Goal: Transaction & Acquisition: Purchase product/service

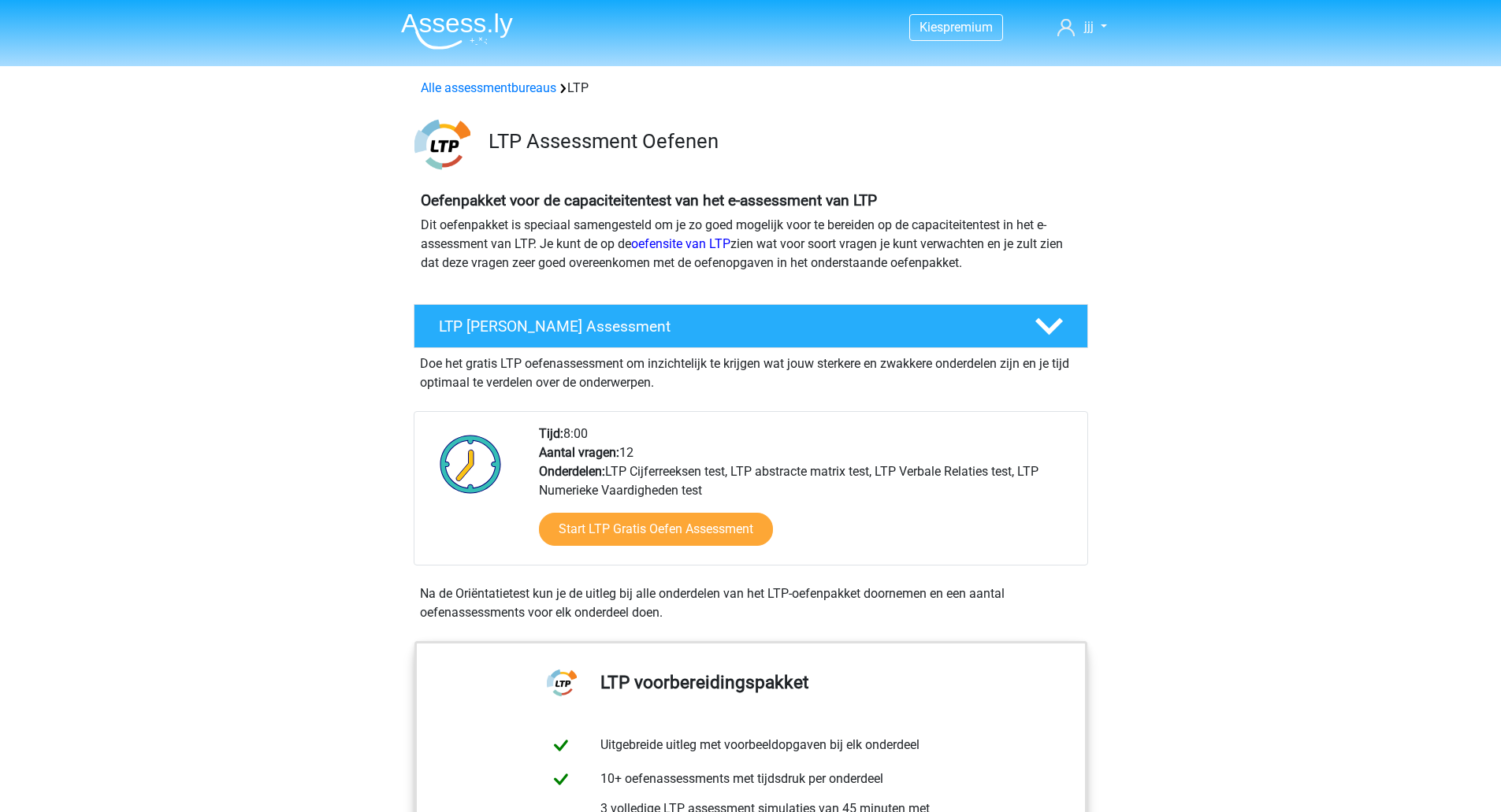
click at [476, 30] on img at bounding box center [457, 31] width 112 height 37
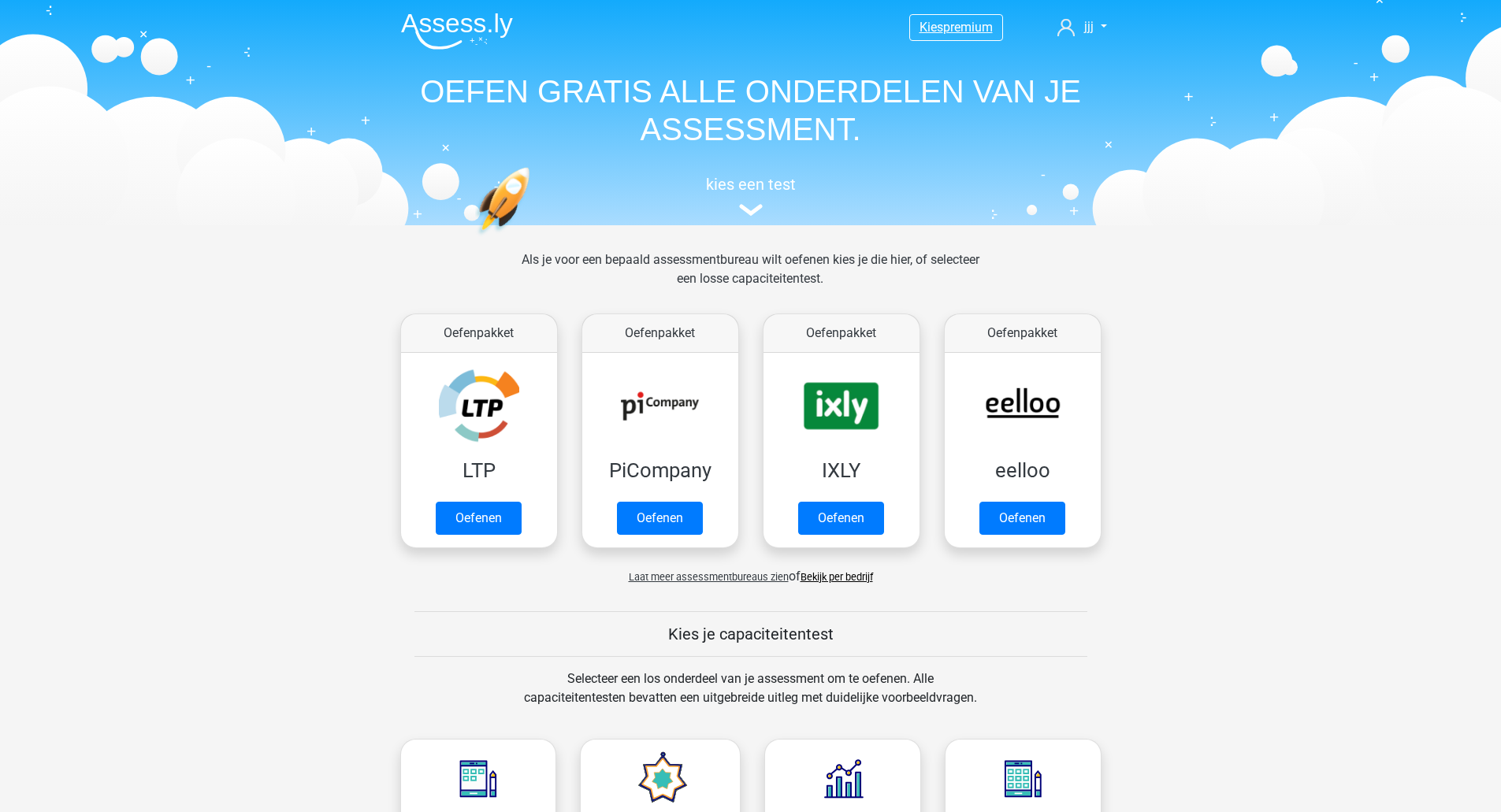
click at [981, 27] on span "premium" at bounding box center [968, 27] width 50 height 15
click at [1089, 22] on span "jjj" at bounding box center [1088, 26] width 9 height 15
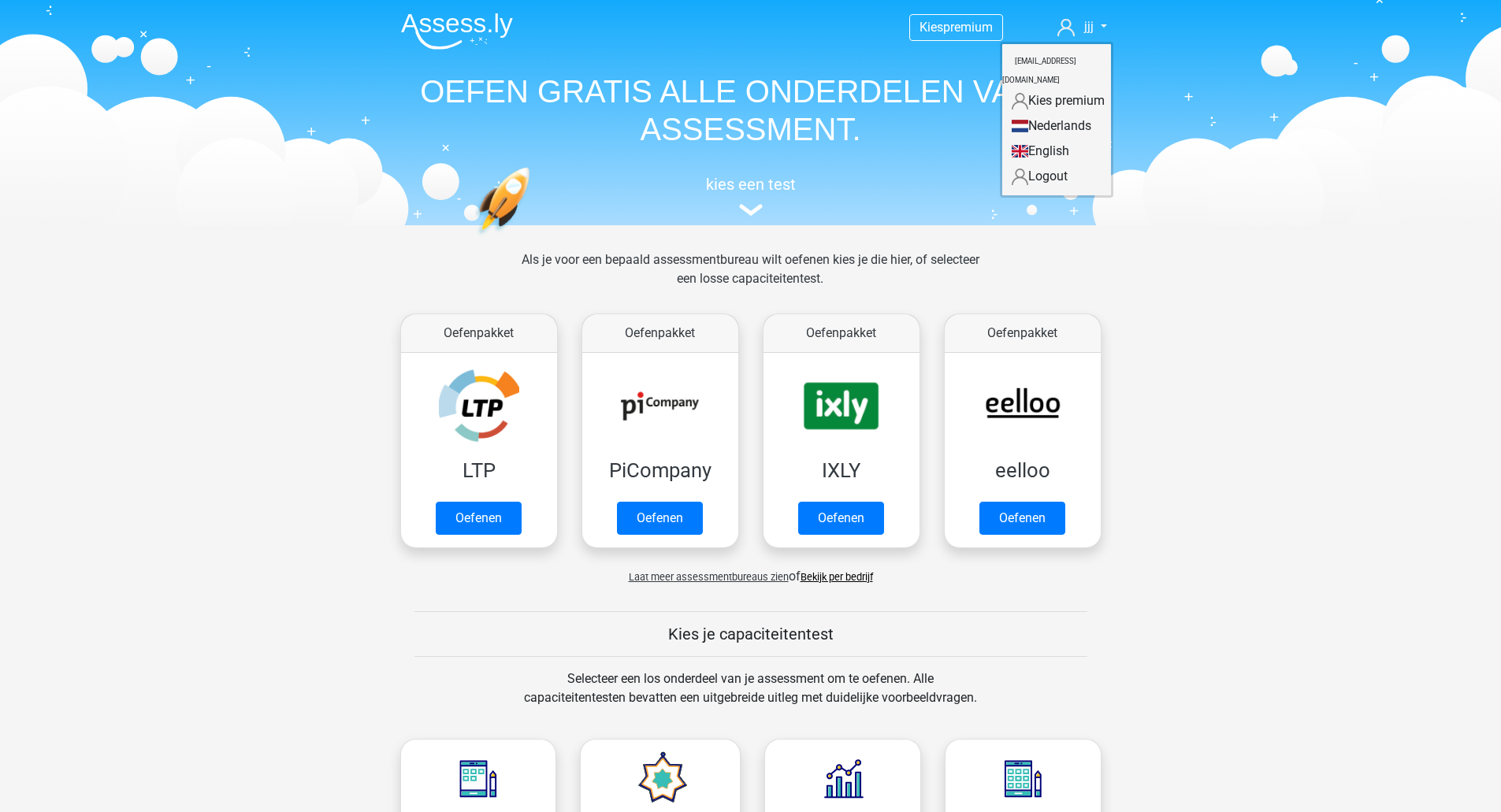
click at [1066, 164] on link "Logout" at bounding box center [1056, 177] width 109 height 25
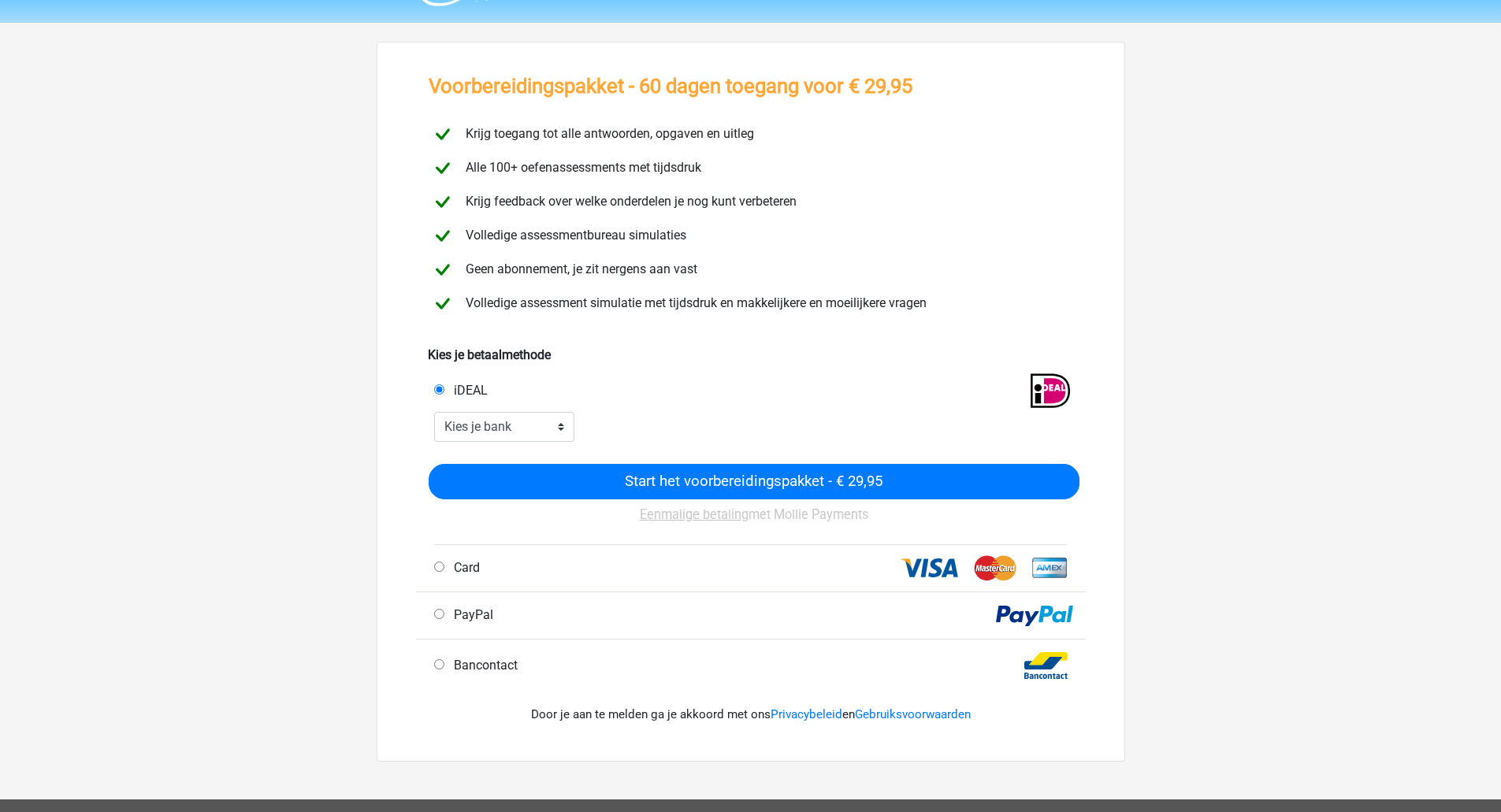
scroll to position [43, 0]
click at [626, 538] on div "Eenmalige betaling met Mollie Payments" at bounding box center [753, 522] width 651 height 44
click at [610, 563] on div "Card" at bounding box center [589, 568] width 335 height 19
click at [451, 568] on span "Card" at bounding box center [464, 568] width 33 height 15
click at [445, 568] on input "Card" at bounding box center [439, 567] width 10 height 10
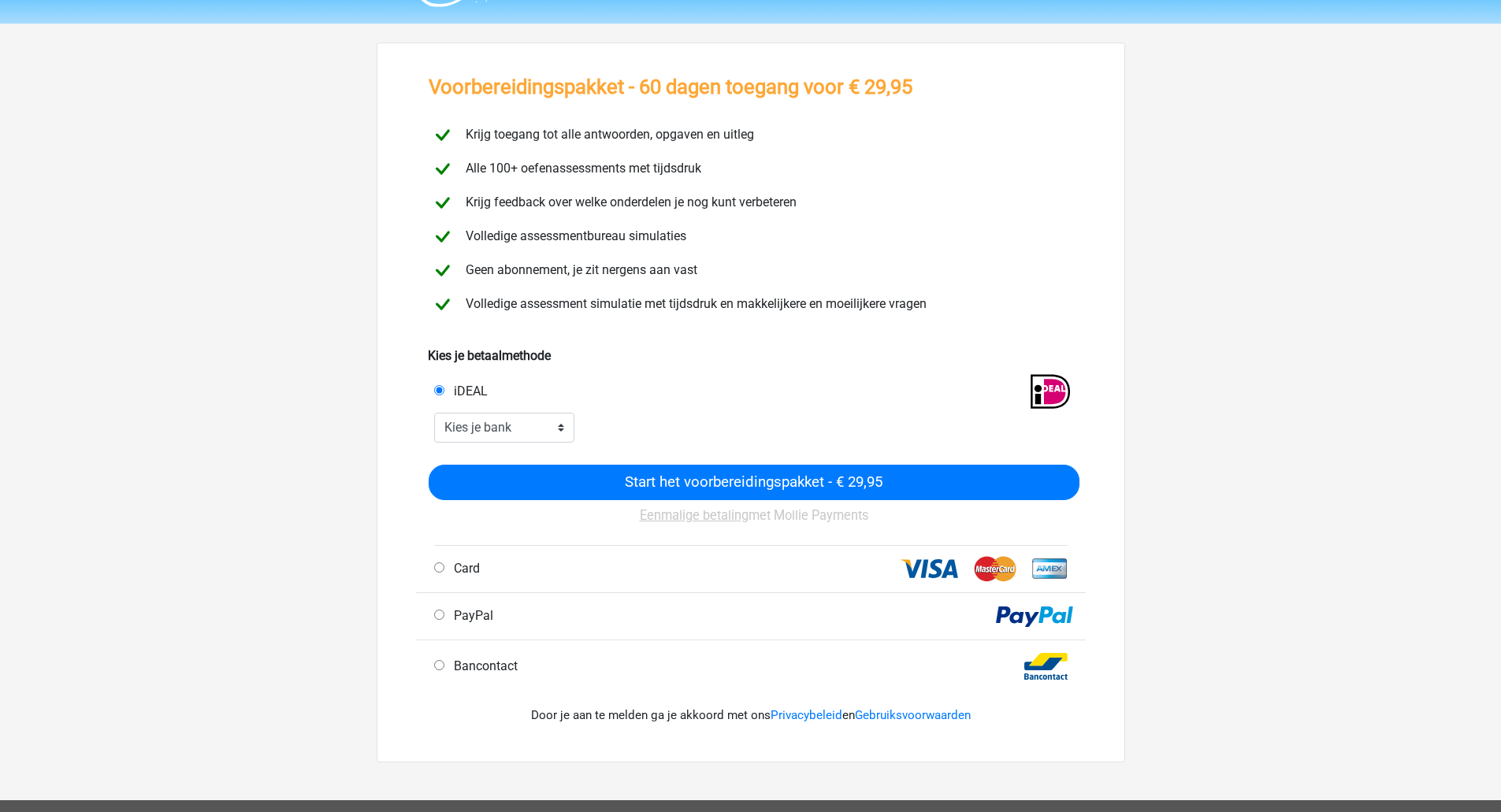
radio input "true"
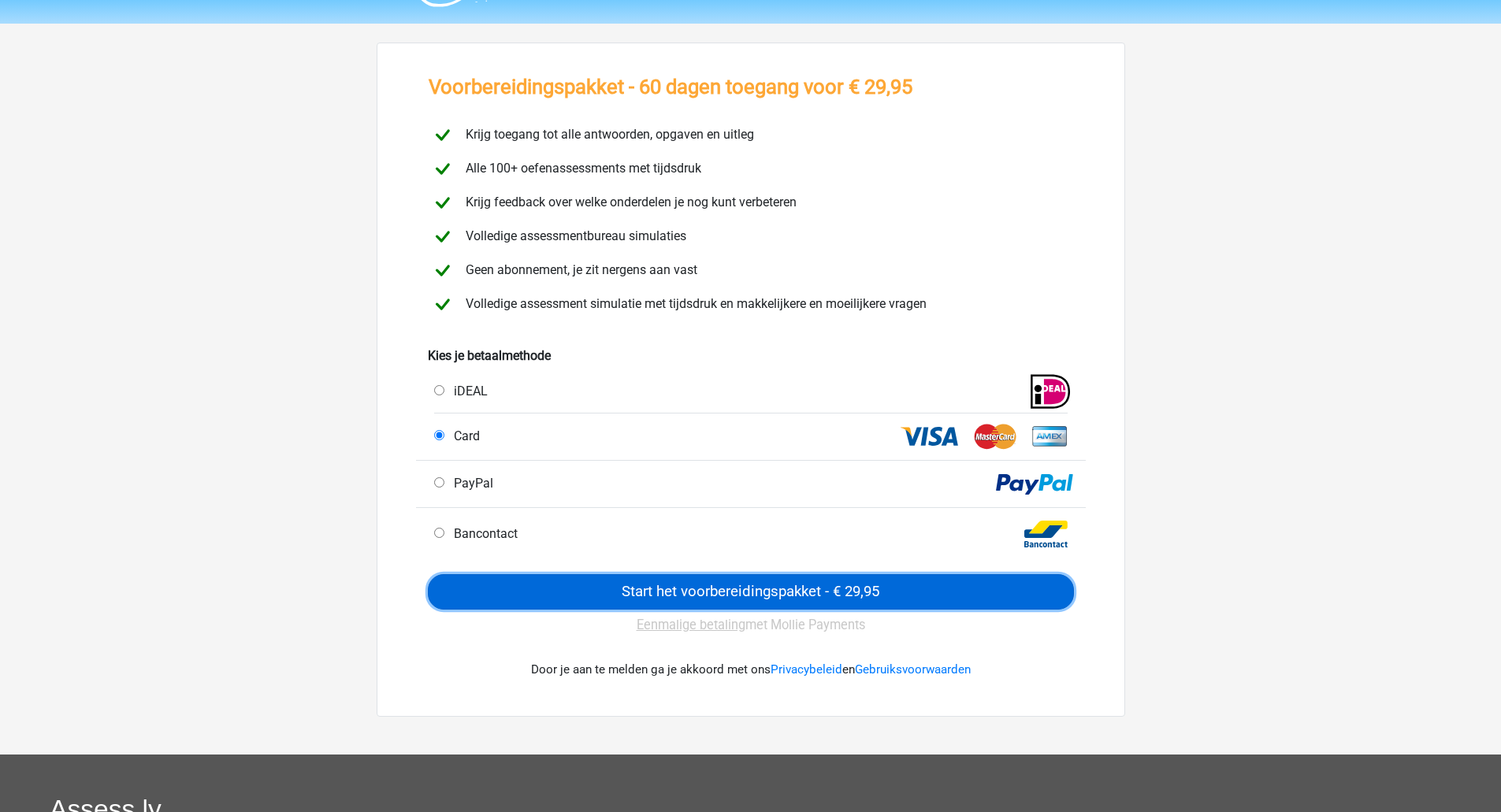
click at [646, 598] on input "Start het voorbereidingspakket - € 29,95" at bounding box center [751, 591] width 646 height 35
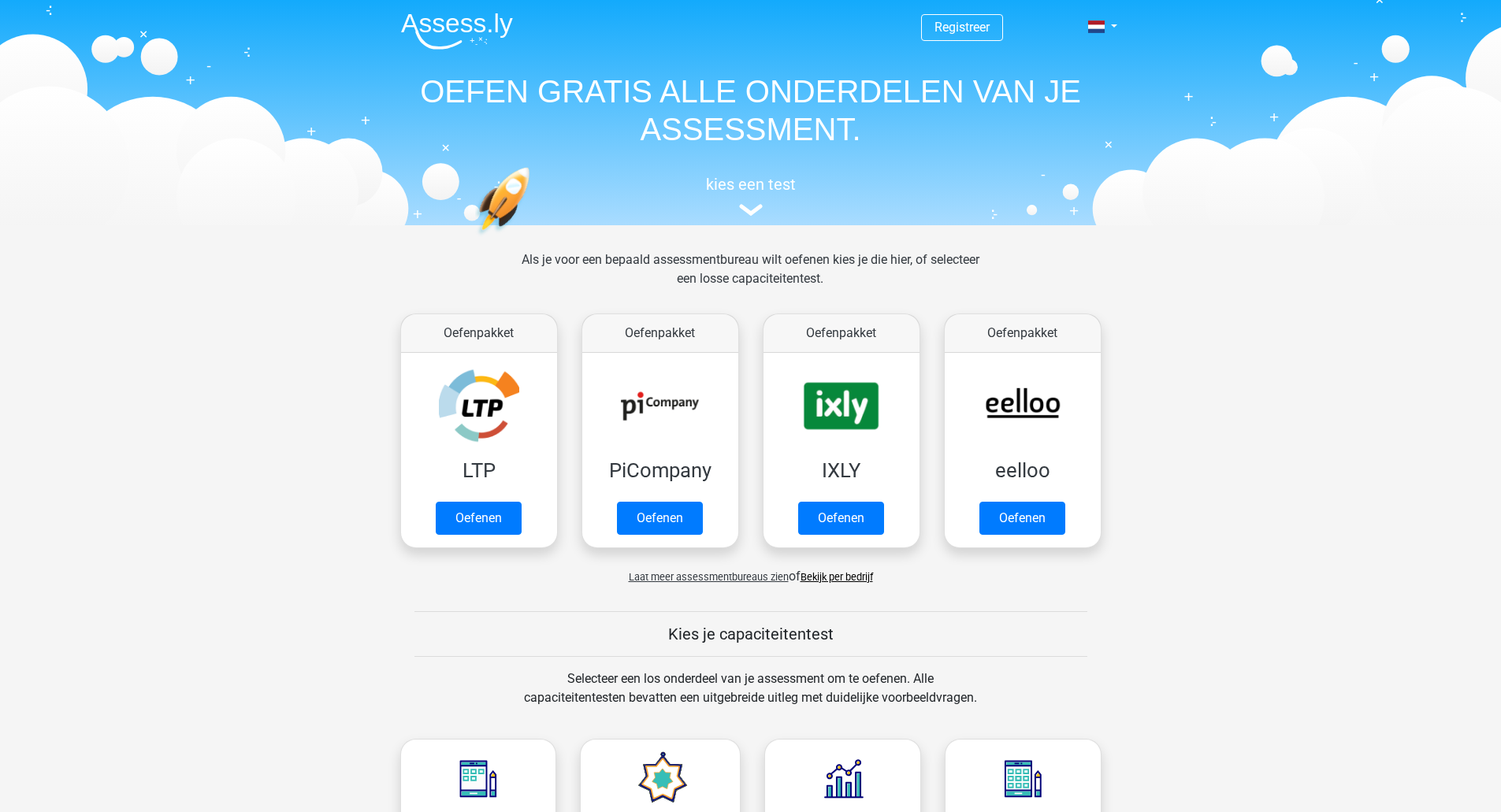
click at [962, 18] on span "Registreer" at bounding box center [961, 28] width 82 height 27
click at [962, 33] on link "Registreer" at bounding box center [961, 27] width 55 height 15
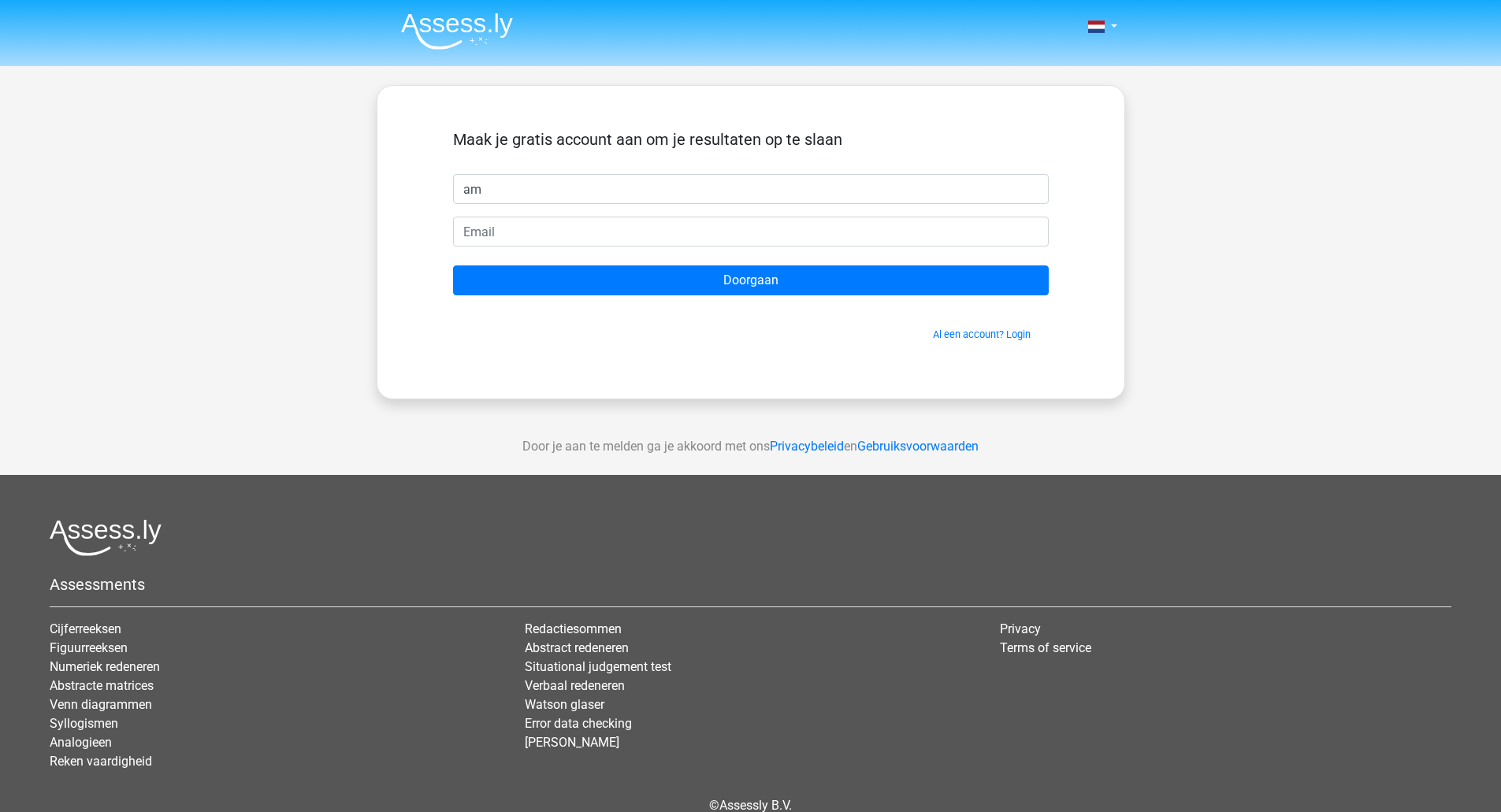
type input "a"
type input "Amresh"
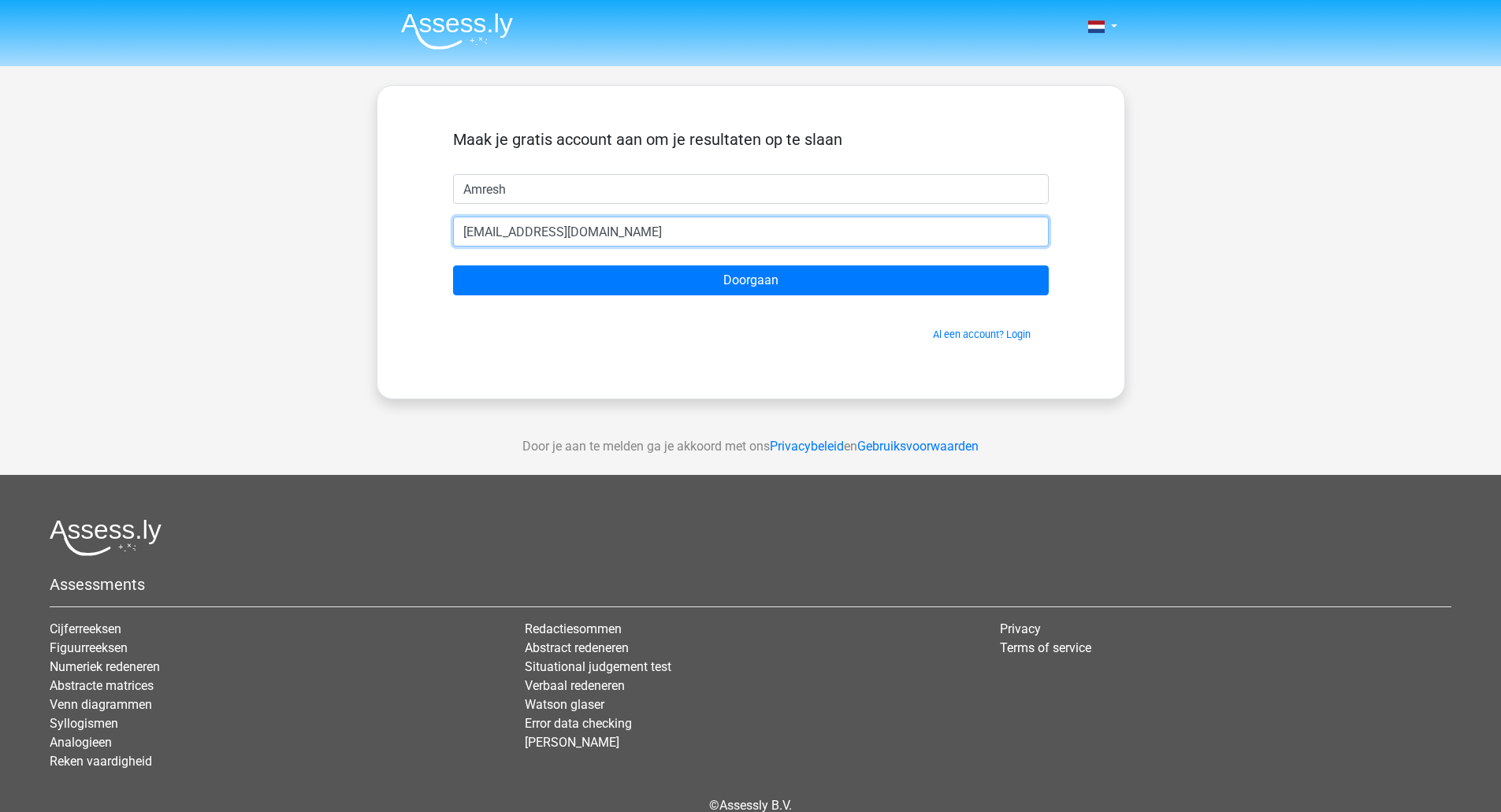
type input "[EMAIL_ADDRESS][DOMAIN_NAME]"
click at [453, 265] on input "Doorgaan" at bounding box center [750, 280] width 596 height 30
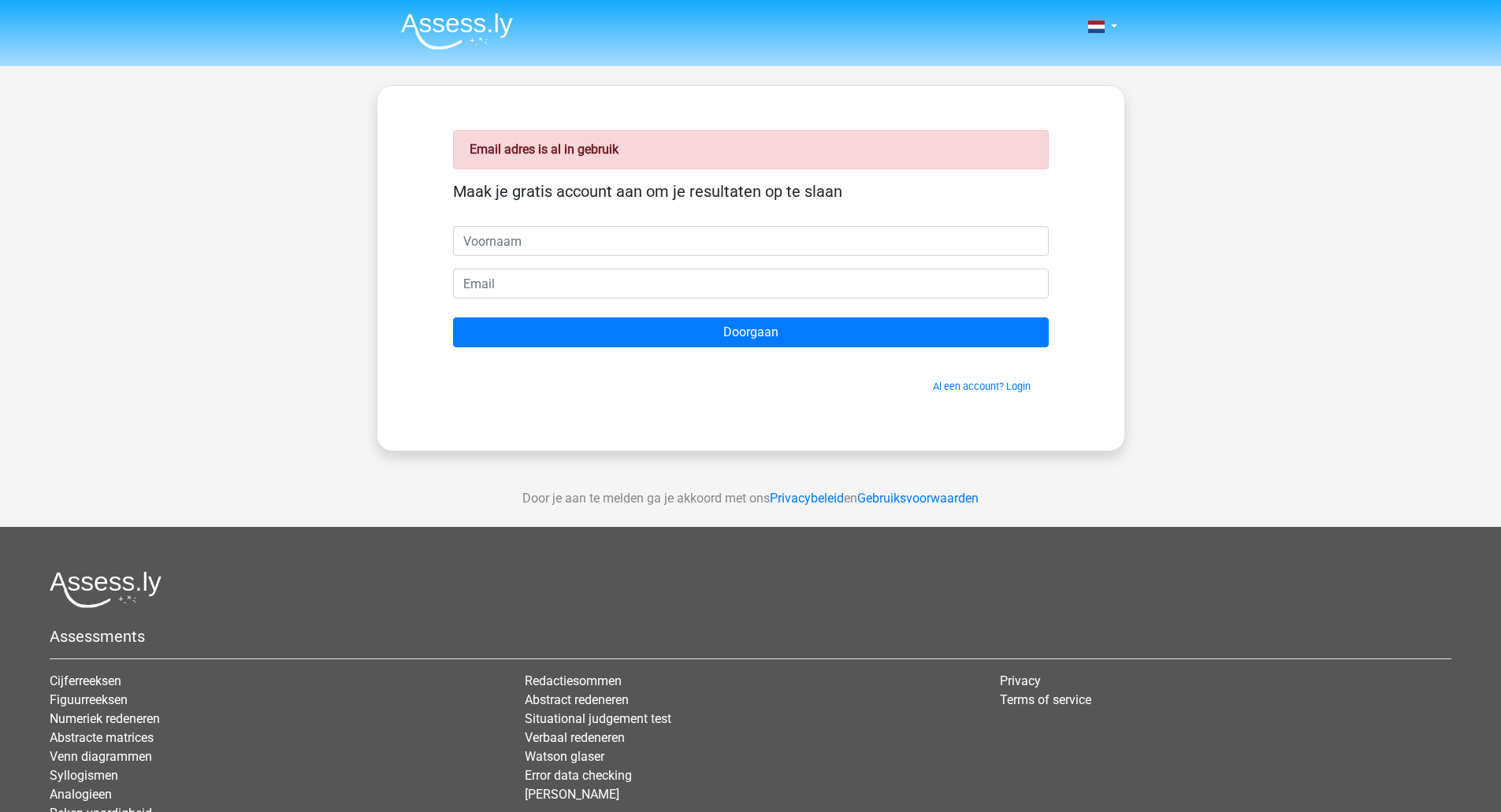
click at [1104, 47] on nav "Nederlands English" at bounding box center [750, 28] width 725 height 52
click at [1105, 42] on nav "Nederlands English" at bounding box center [750, 28] width 725 height 52
click at [1109, 29] on link at bounding box center [1097, 26] width 32 height 19
click at [1067, 106] on link "Login" at bounding box center [1056, 113] width 109 height 25
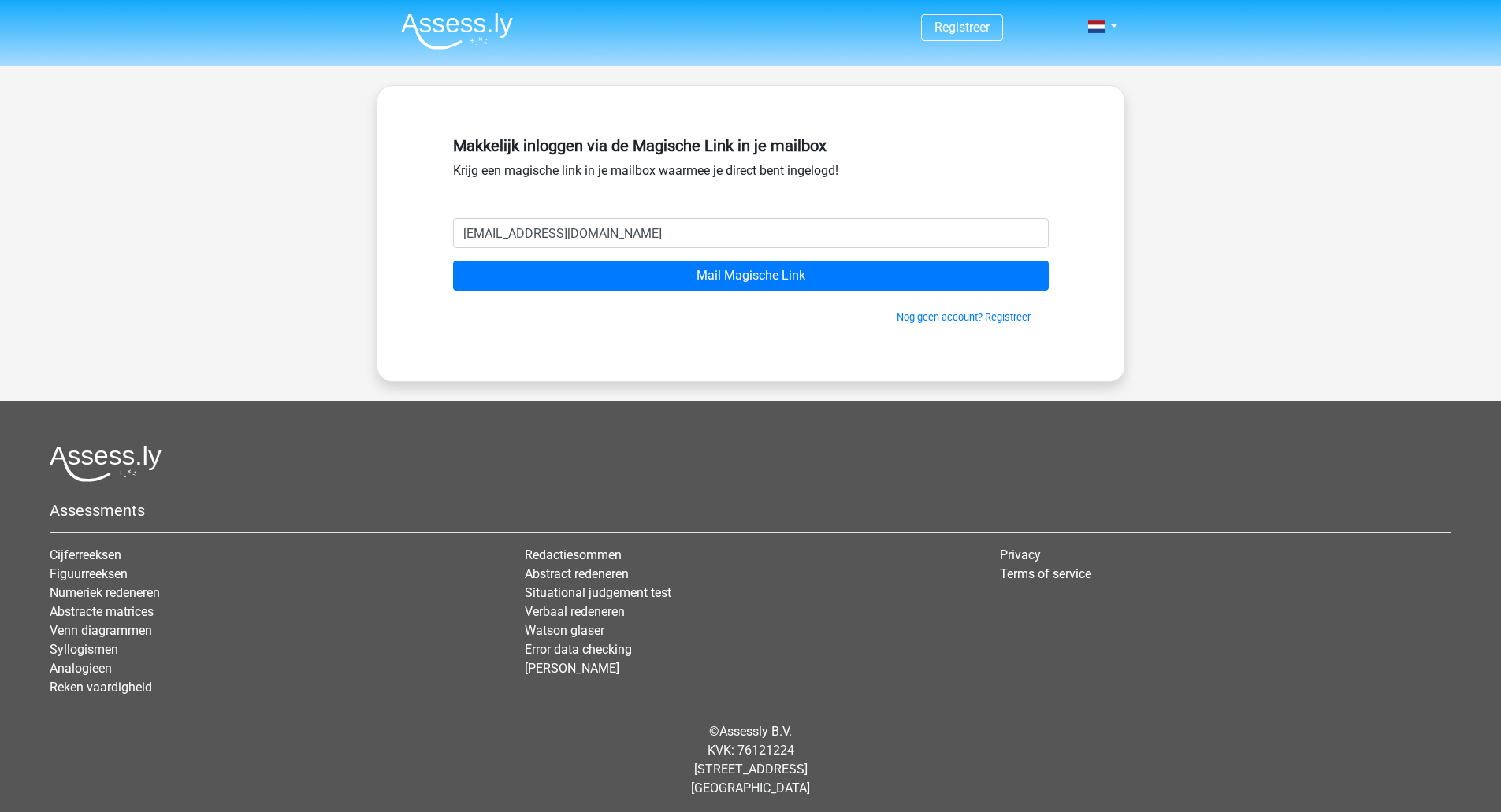
type input "[EMAIL_ADDRESS][DOMAIN_NAME]"
click at [453, 261] on input "Mail Magische Link" at bounding box center [750, 275] width 596 height 30
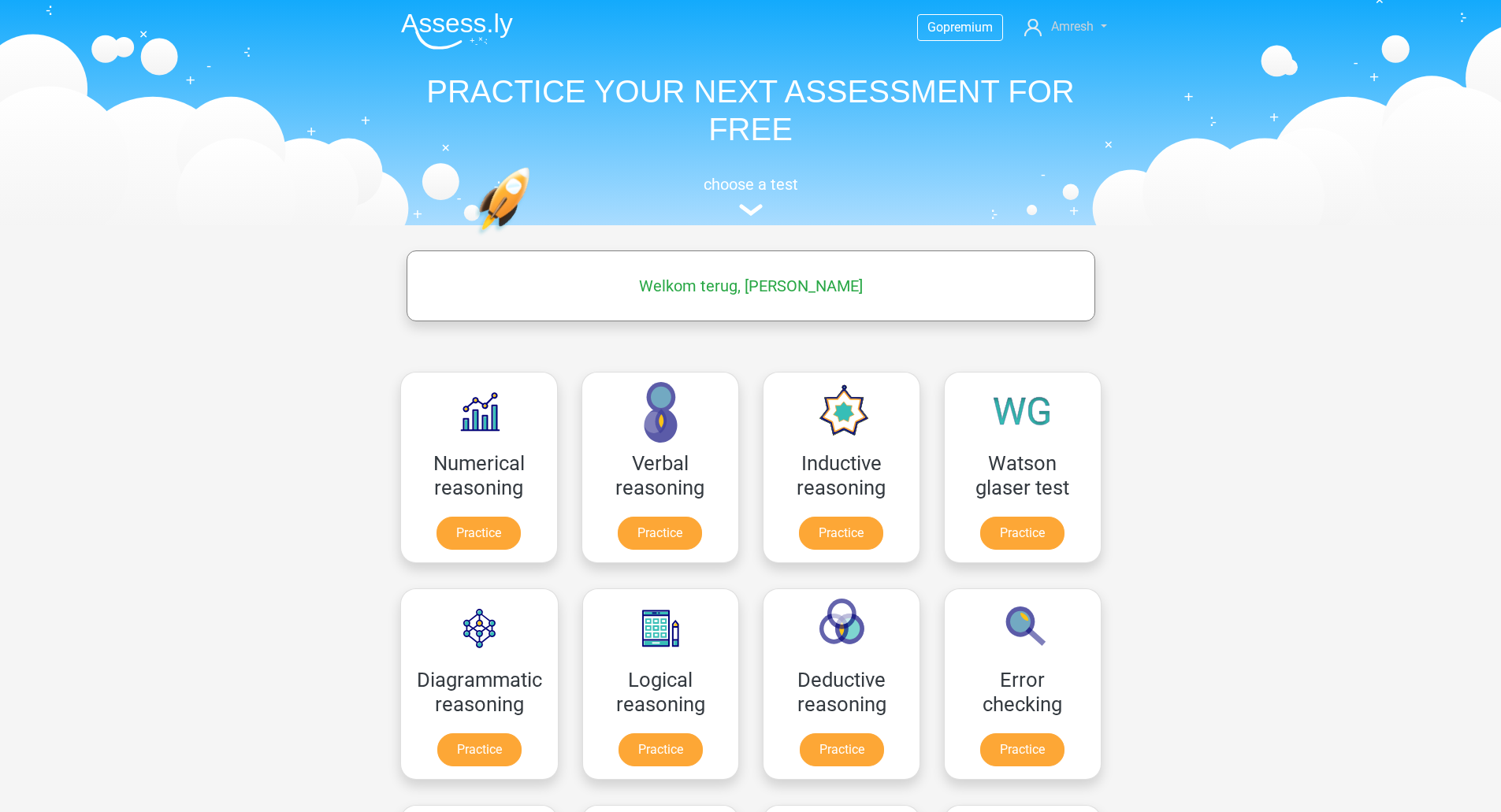
click at [1092, 33] on link "Amresh" at bounding box center [1065, 26] width 94 height 19
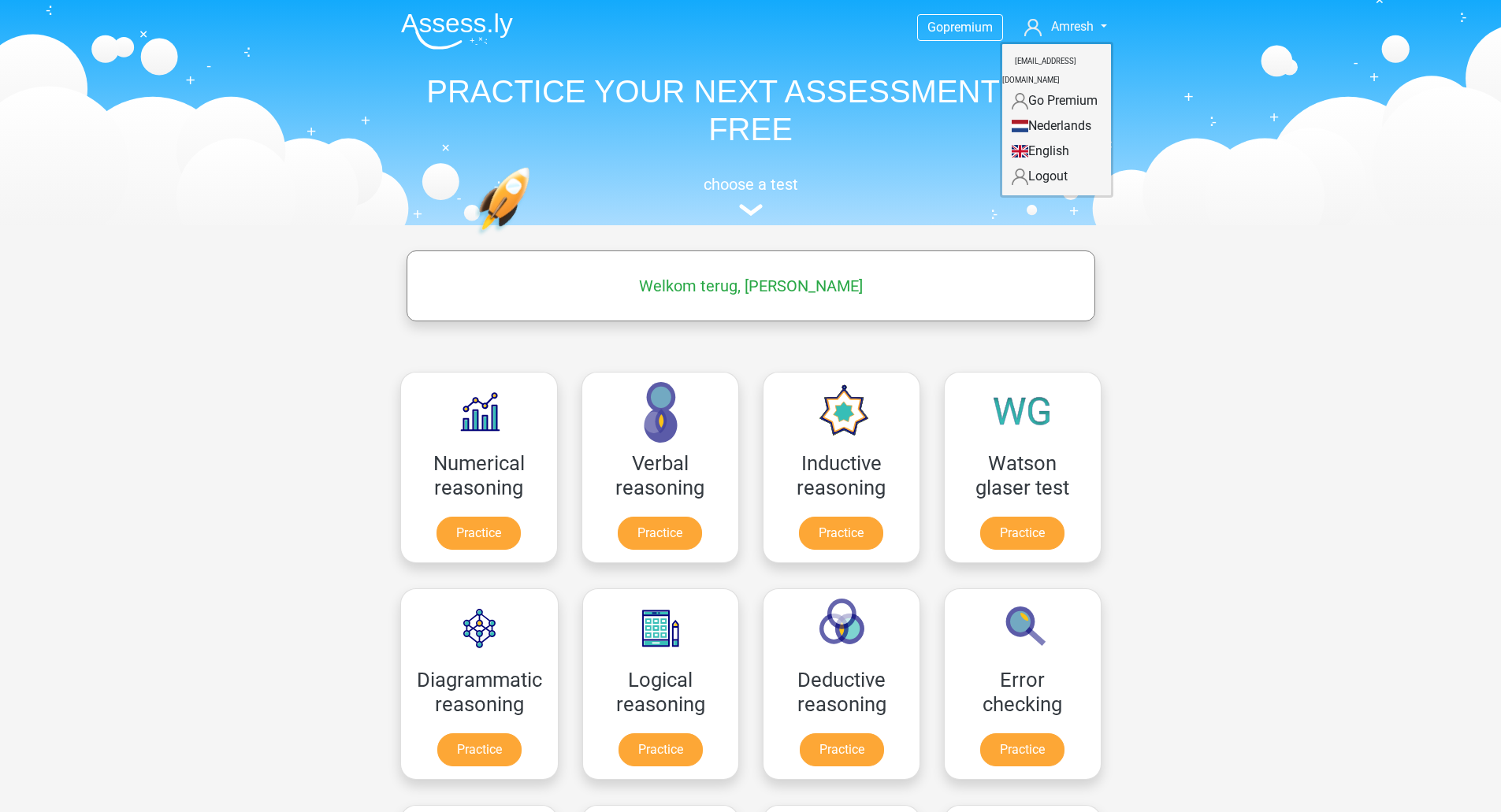
click at [1067, 88] on link "Go Premium" at bounding box center [1056, 100] width 109 height 25
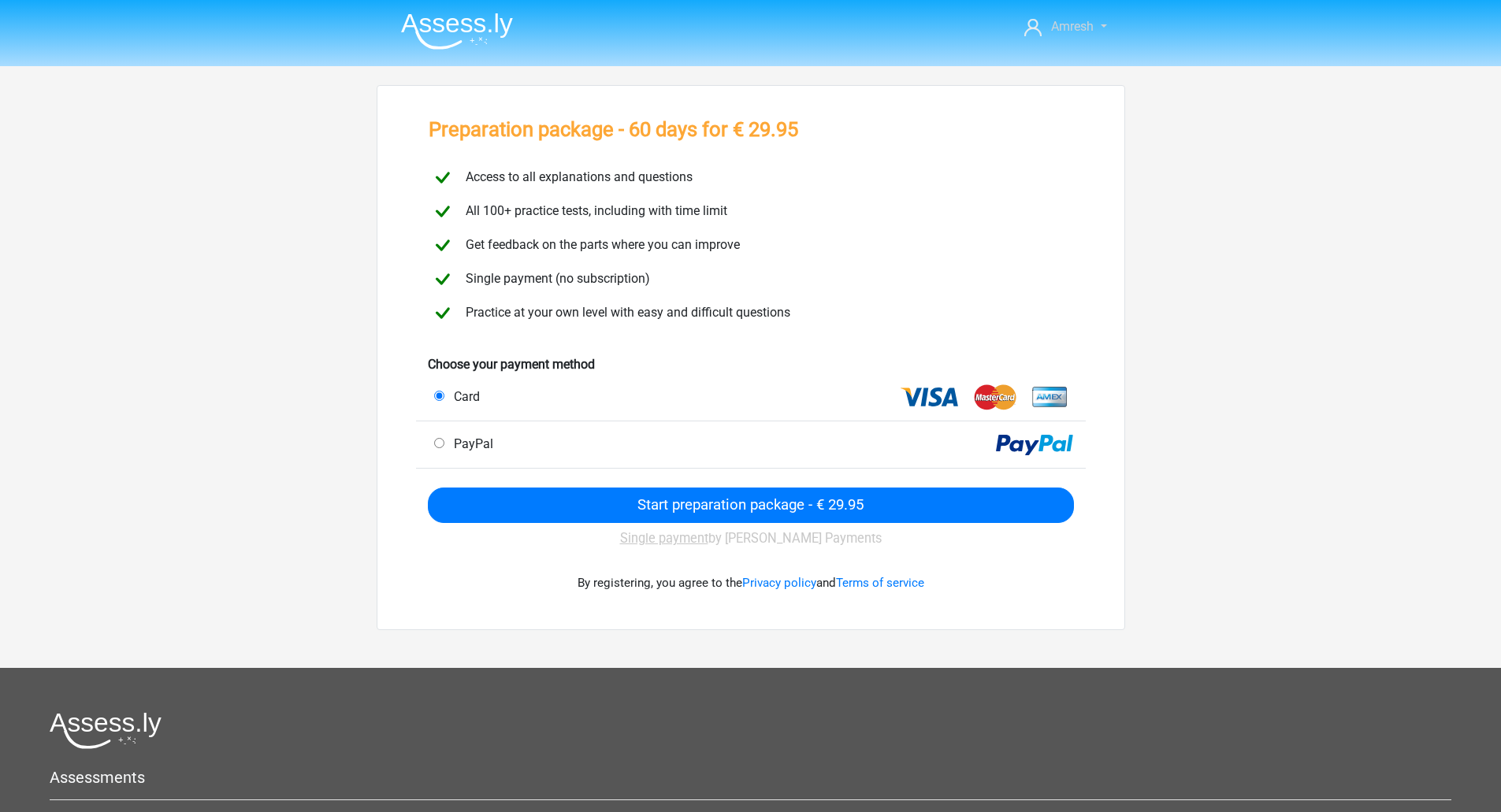
click at [1067, 26] on span "Amresh" at bounding box center [1072, 26] width 43 height 15
click at [1131, 178] on div "Amresh amresh91@live.nl" at bounding box center [750, 541] width 1501 height 1084
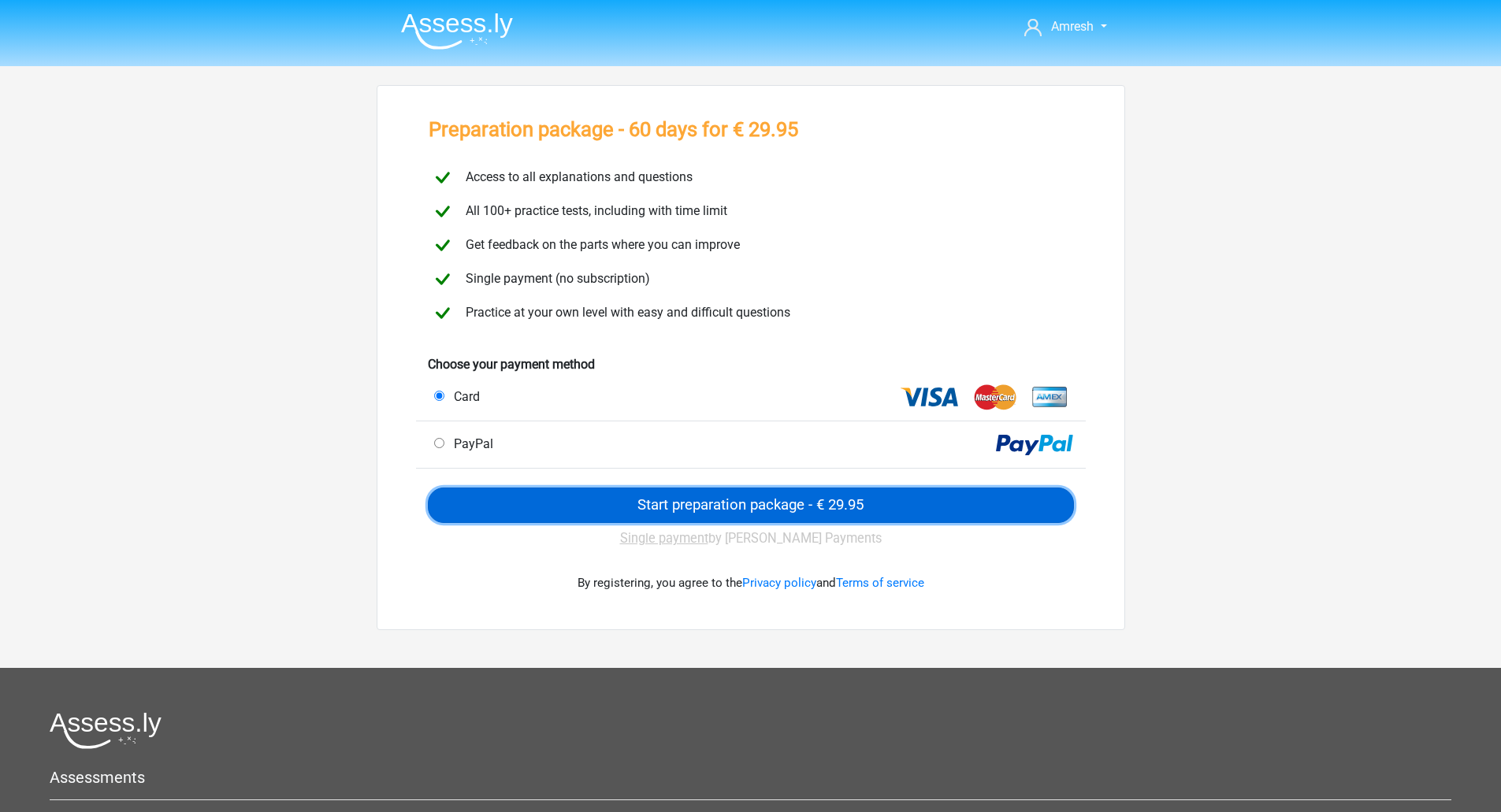
click at [588, 496] on input "Start preparation package - € 29.95" at bounding box center [751, 505] width 646 height 35
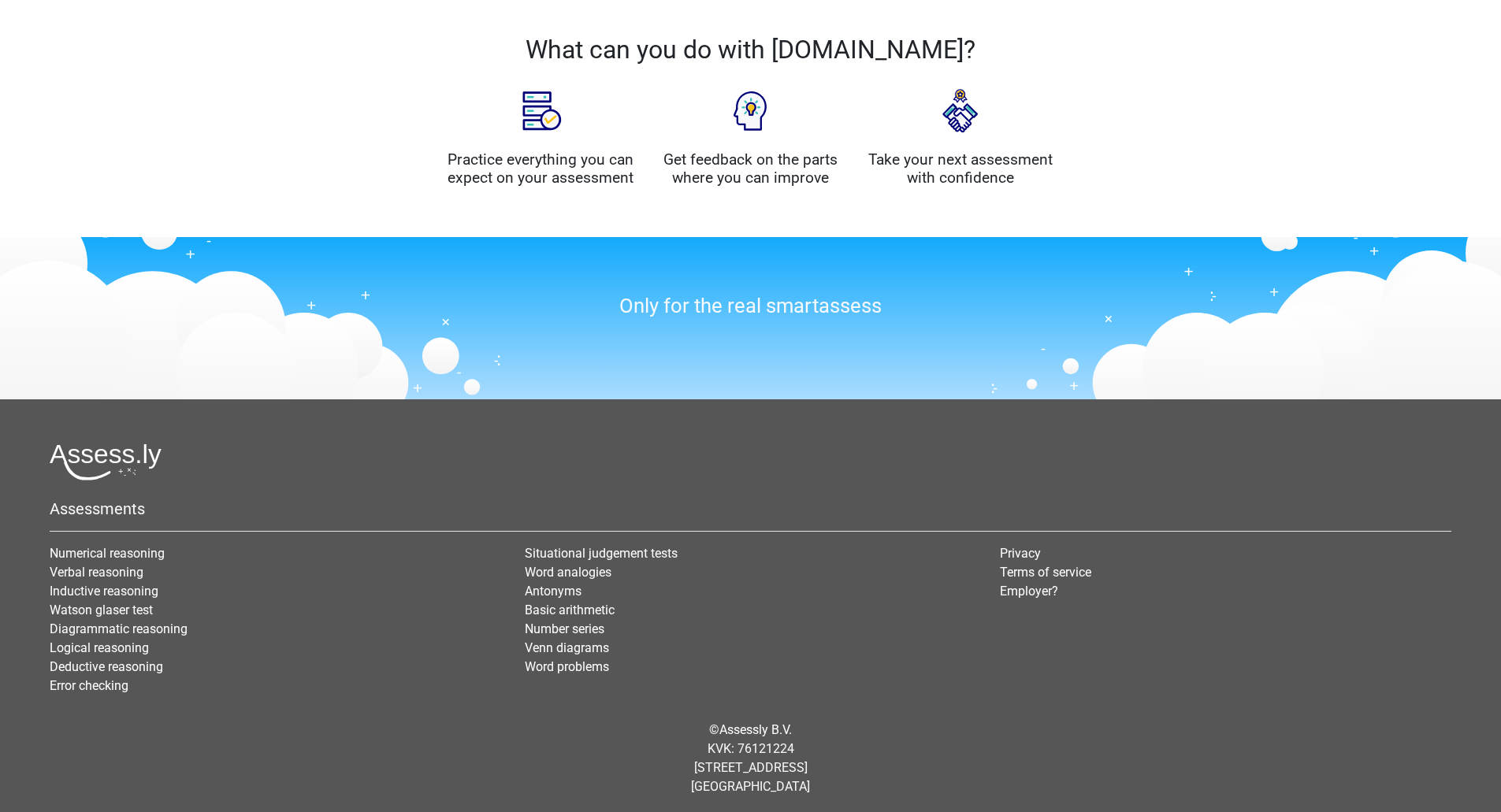
scroll to position [1255, 0]
click at [780, 726] on link "Assessly B.V." at bounding box center [756, 729] width 72 height 15
drag, startPoint x: 657, startPoint y: 768, endPoint x: 720, endPoint y: 764, distance: 63.1
click at [720, 764] on div "© Assessly B.V. KVK: 76121224 [STREET_ADDRESS]" at bounding box center [750, 757] width 1425 height 100
copy div "Damrak 375"
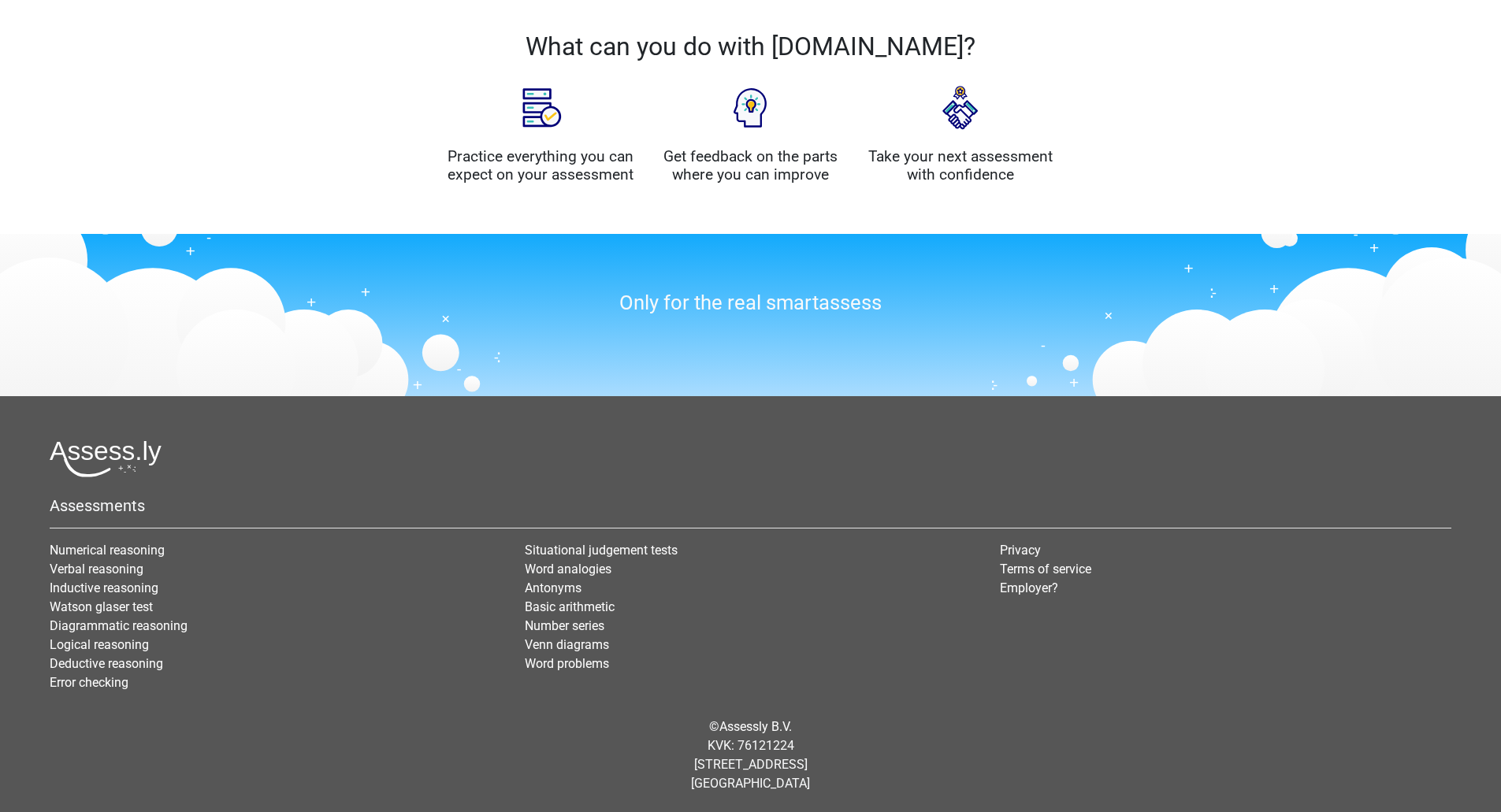
scroll to position [1191, 0]
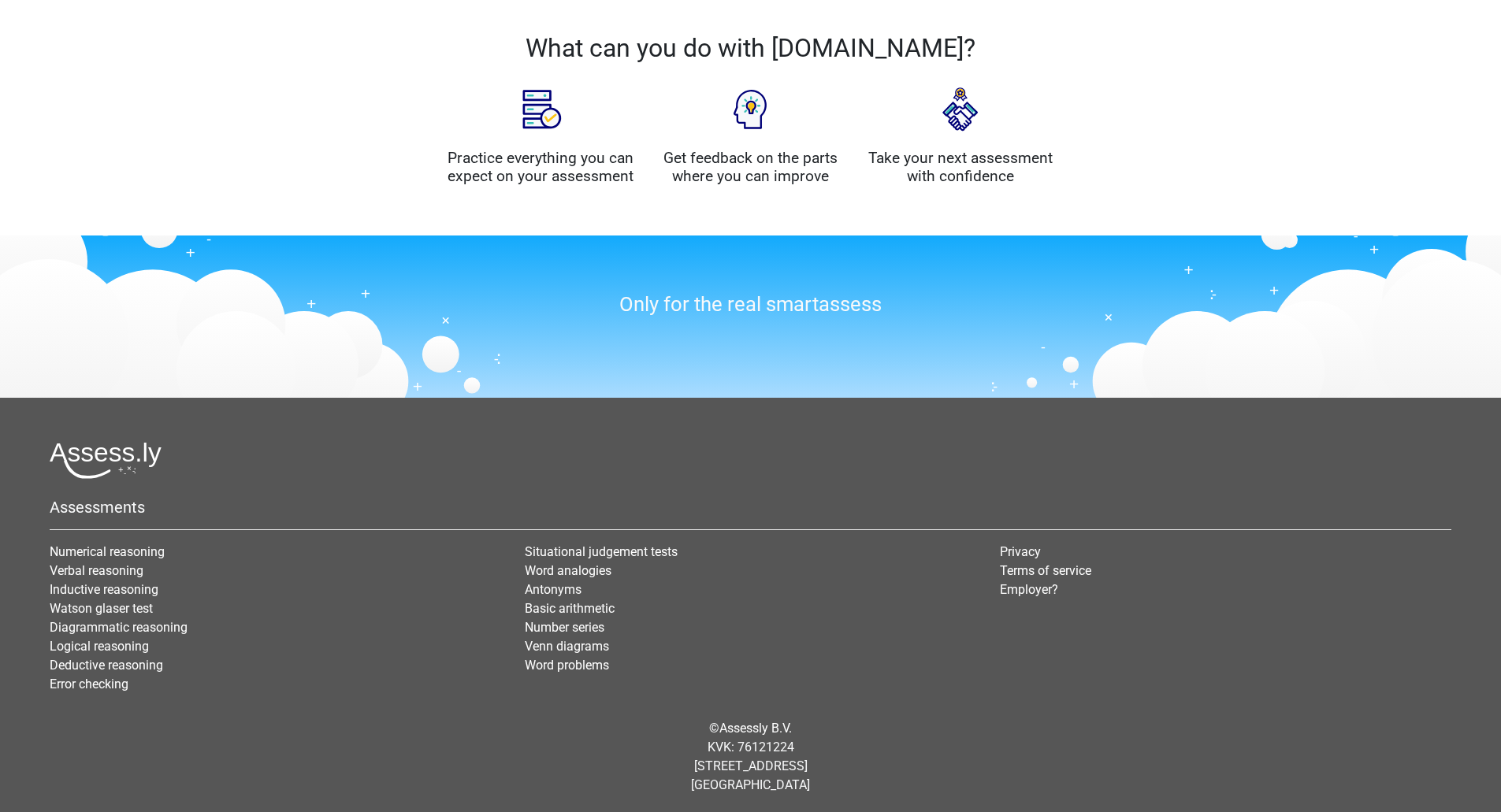
click at [769, 749] on div "© Assessly B.V. KVK: 76121224 [STREET_ADDRESS]" at bounding box center [750, 757] width 1425 height 100
copy div "76121224"
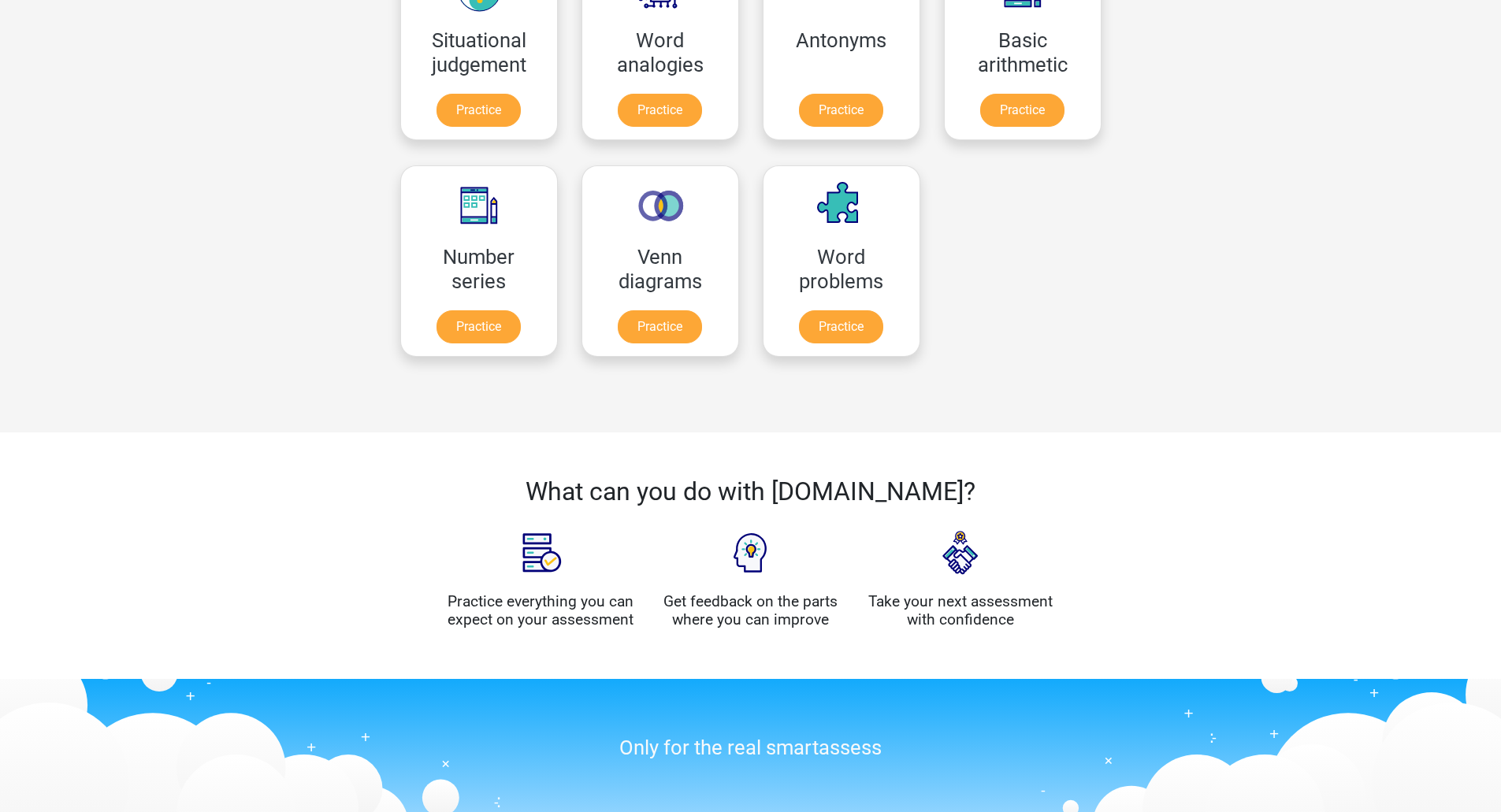
scroll to position [0, 0]
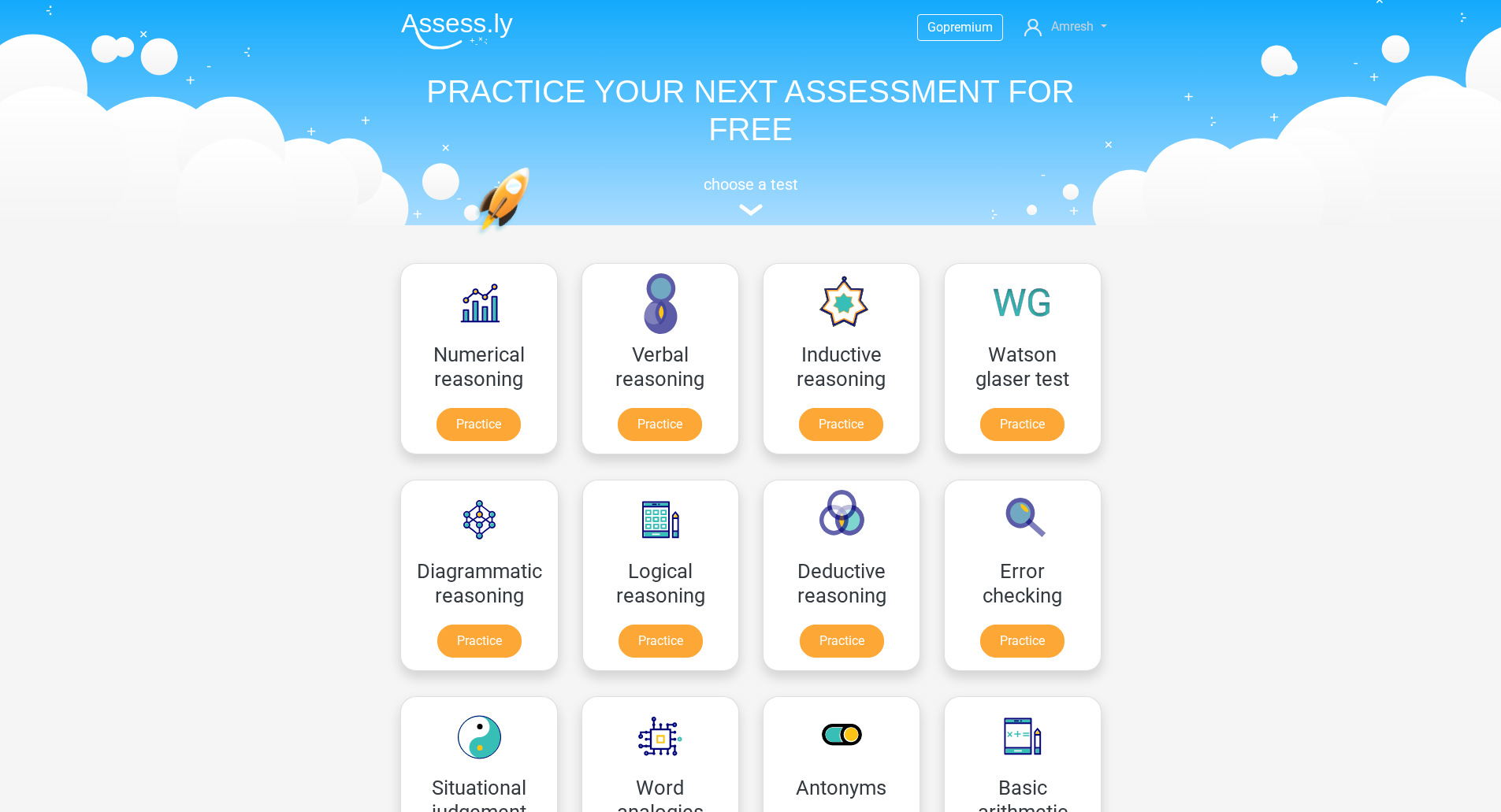
click at [1064, 25] on span "Amresh" at bounding box center [1072, 26] width 43 height 15
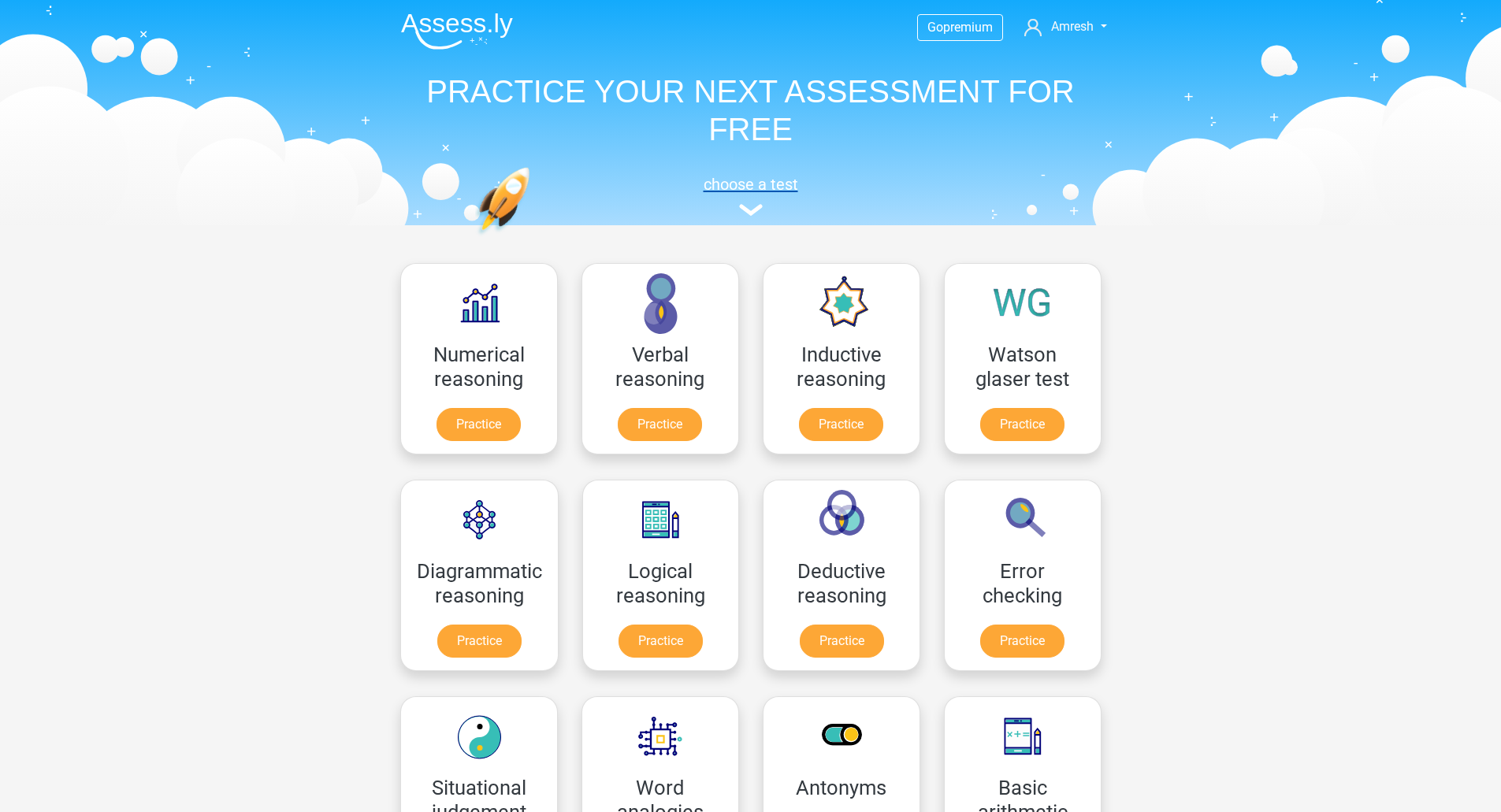
click at [749, 210] on img at bounding box center [750, 209] width 24 height 12
click at [761, 185] on h5 "choose a test" at bounding box center [750, 184] width 725 height 19
click at [511, 410] on link "Practice" at bounding box center [478, 427] width 88 height 34
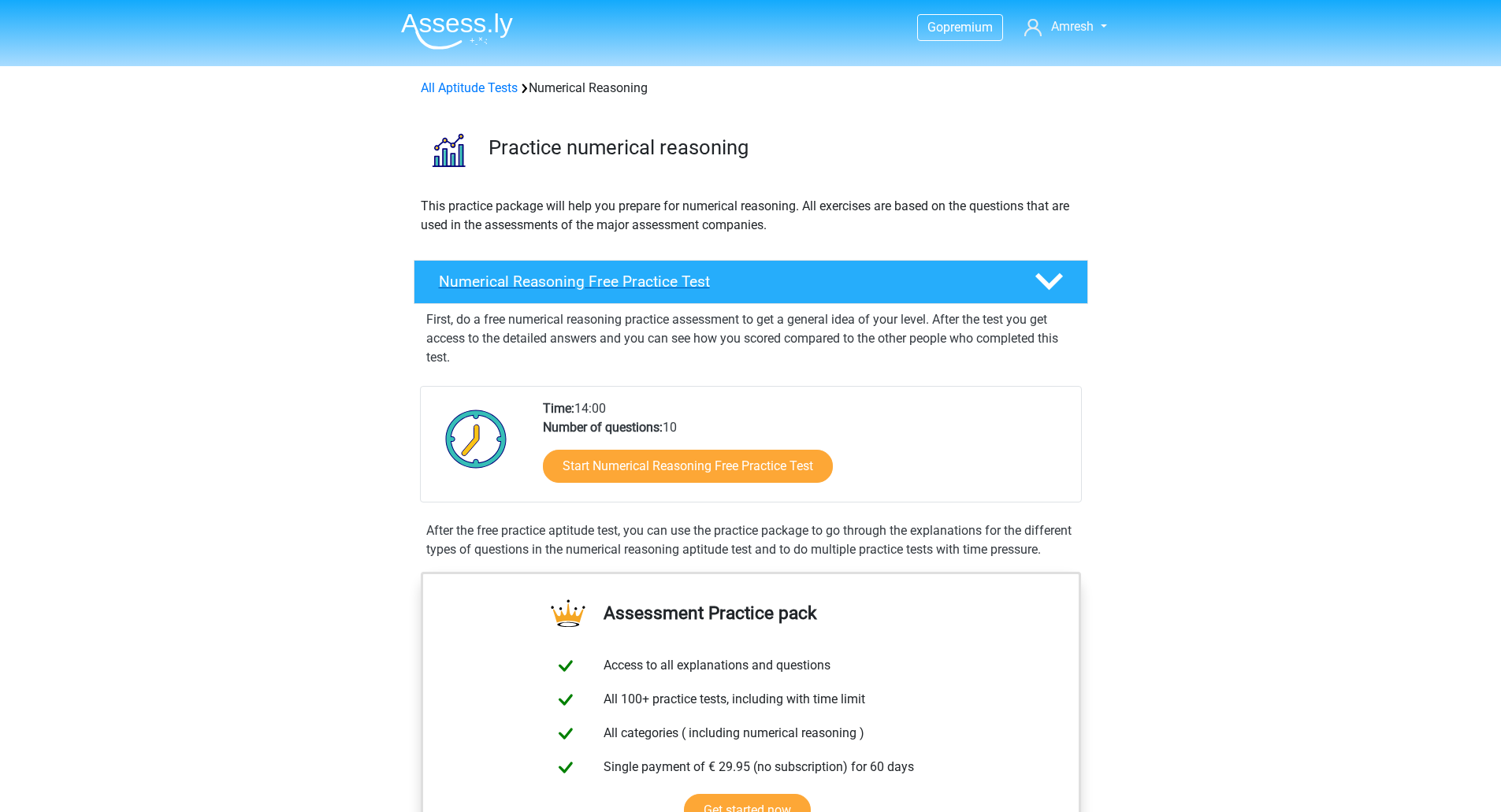
click at [1055, 282] on polygon at bounding box center [1049, 282] width 27 height 17
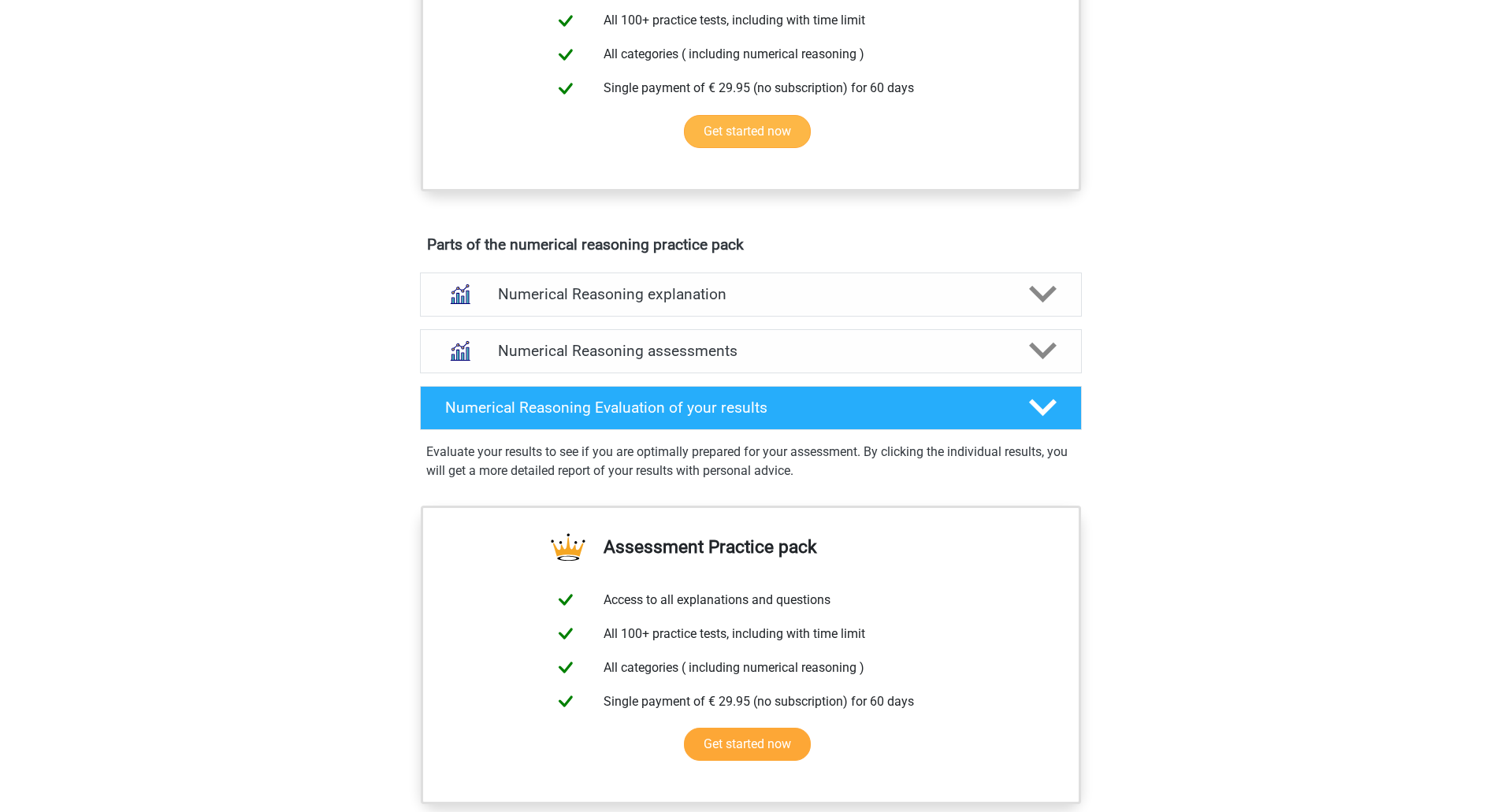
scroll to position [453, 0]
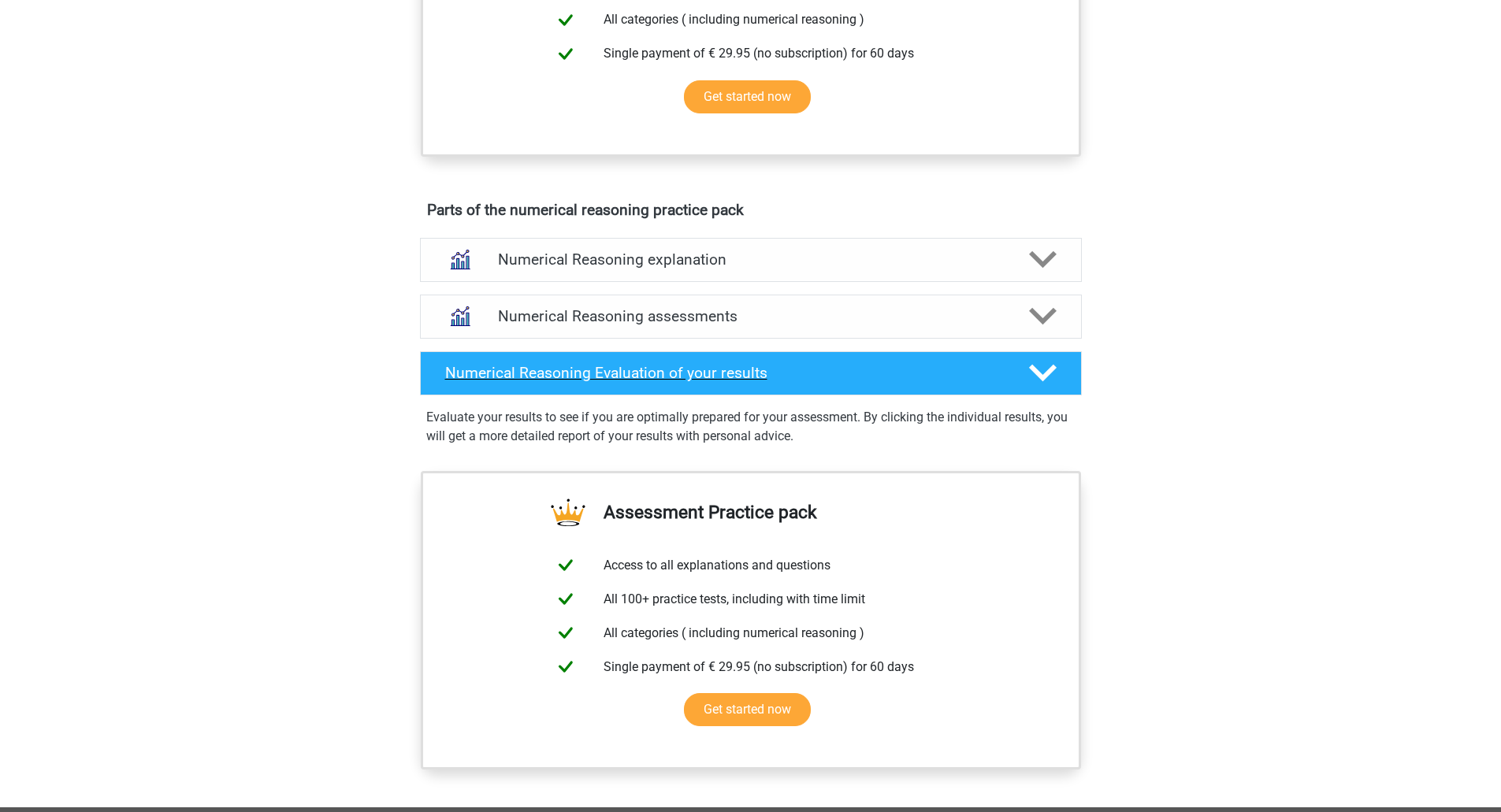
click at [1056, 373] on div at bounding box center [1041, 373] width 53 height 27
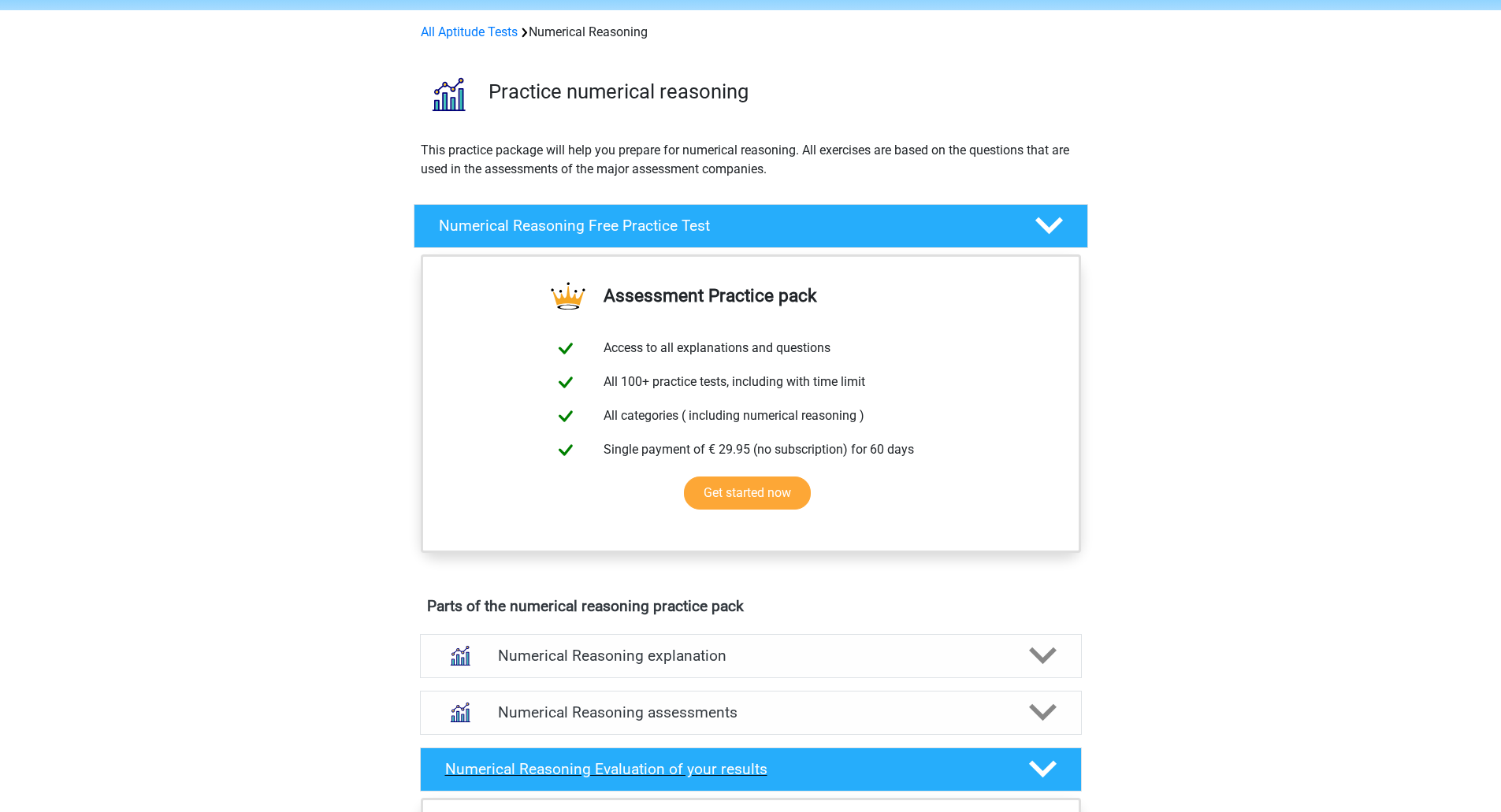
scroll to position [0, 0]
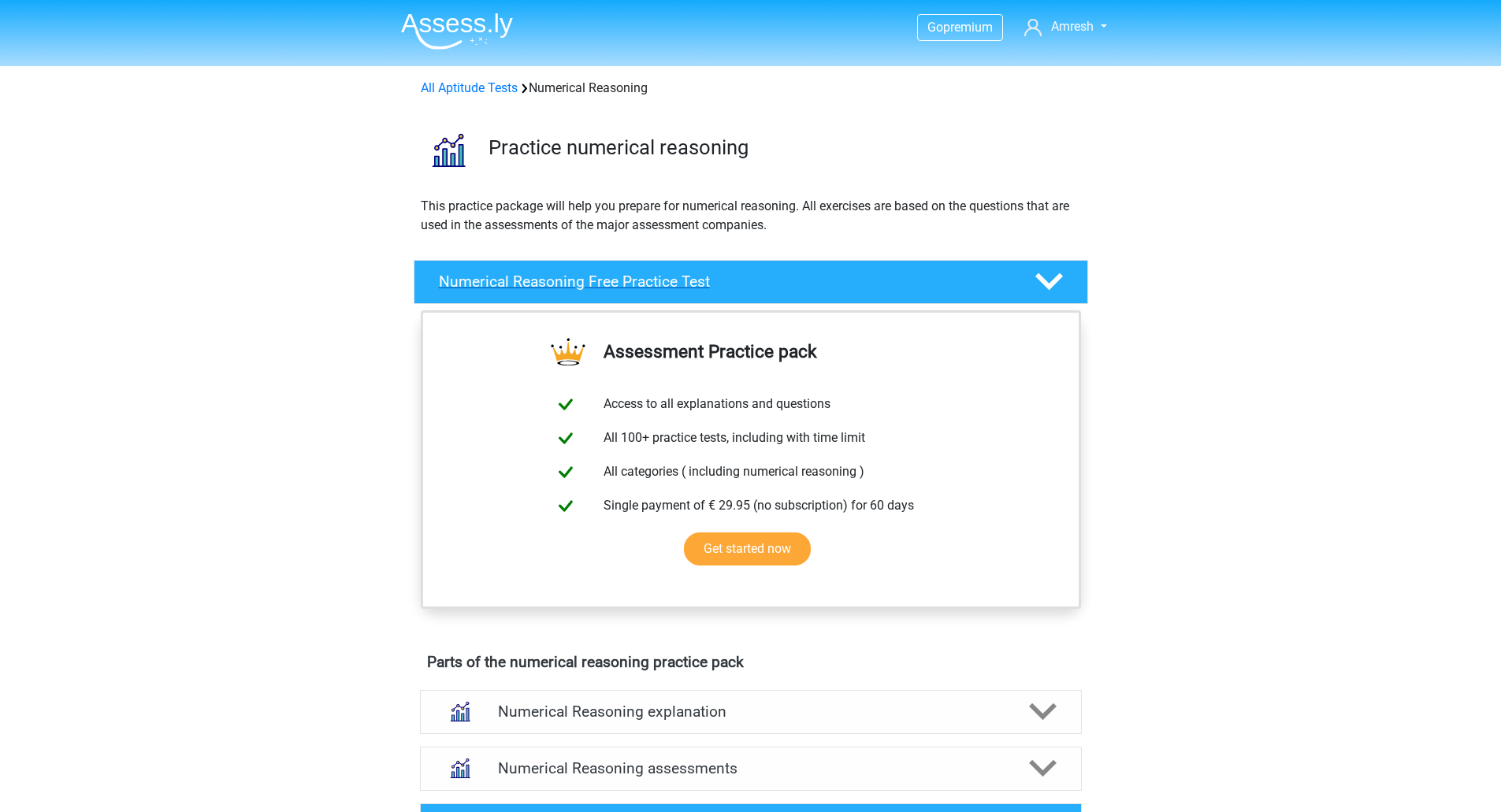
click at [1058, 275] on polygon at bounding box center [1049, 282] width 27 height 17
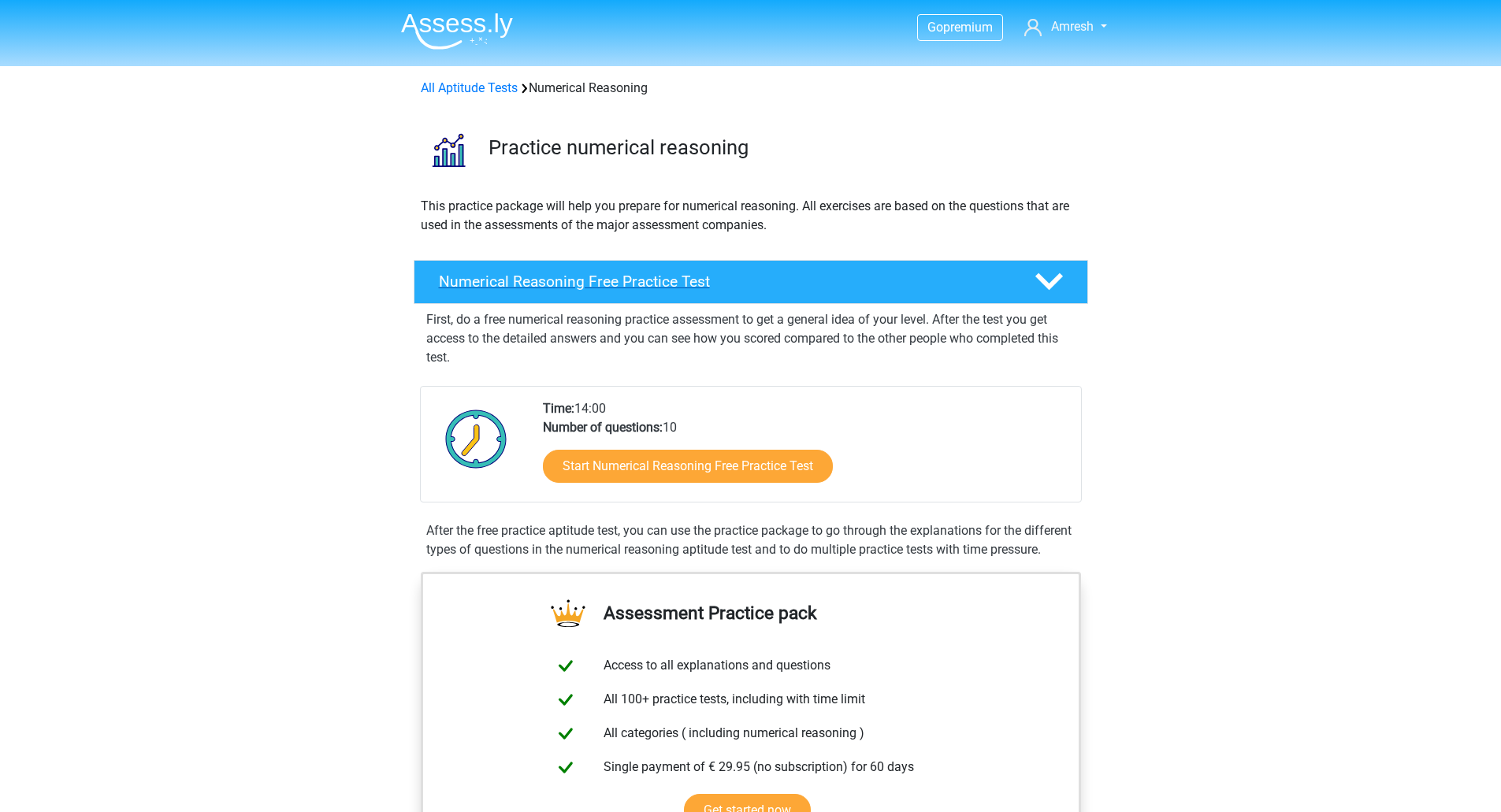
click at [1058, 275] on polygon at bounding box center [1049, 282] width 27 height 17
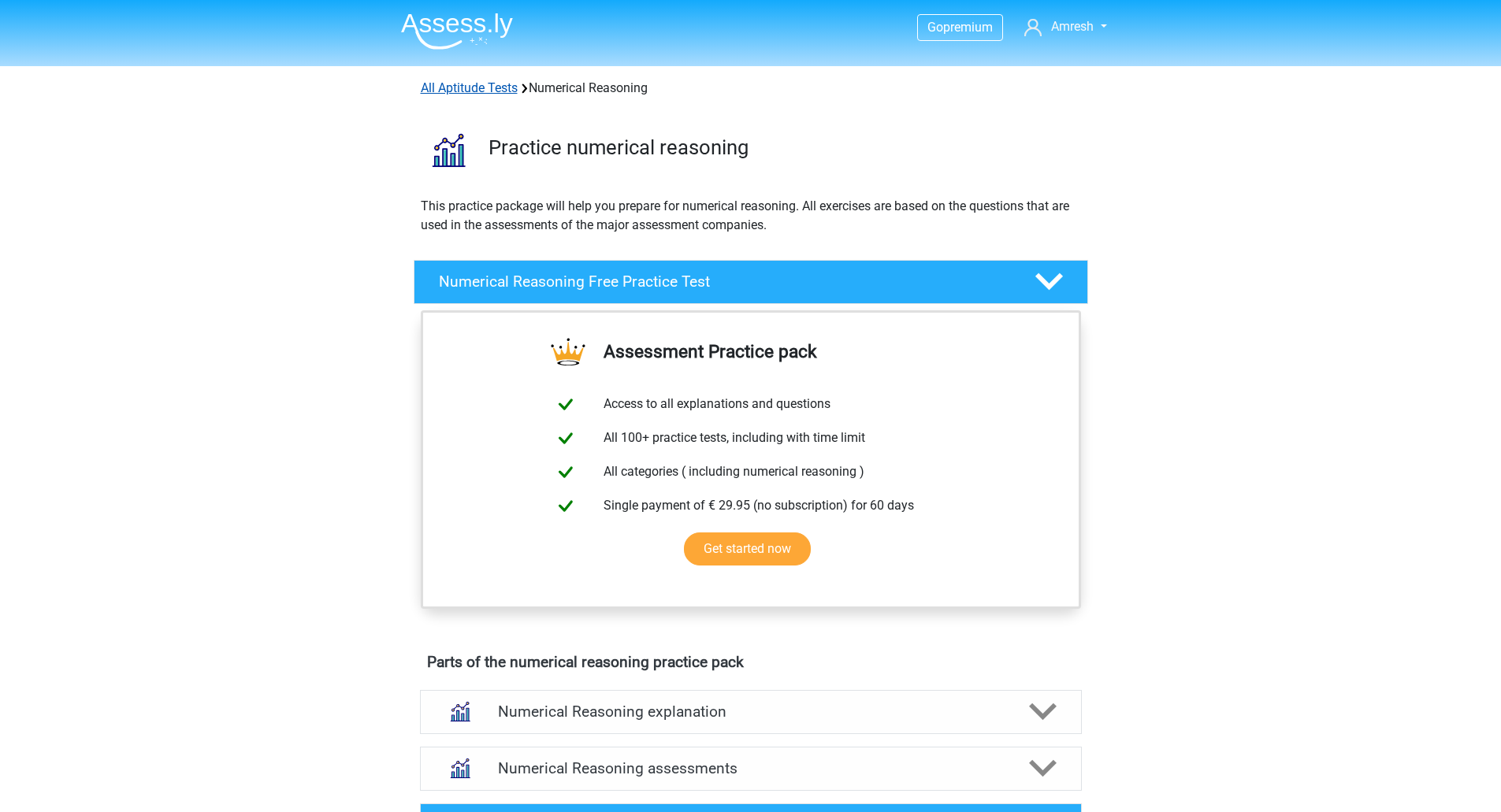
click at [469, 82] on link "All Aptitude Tests" at bounding box center [469, 88] width 97 height 15
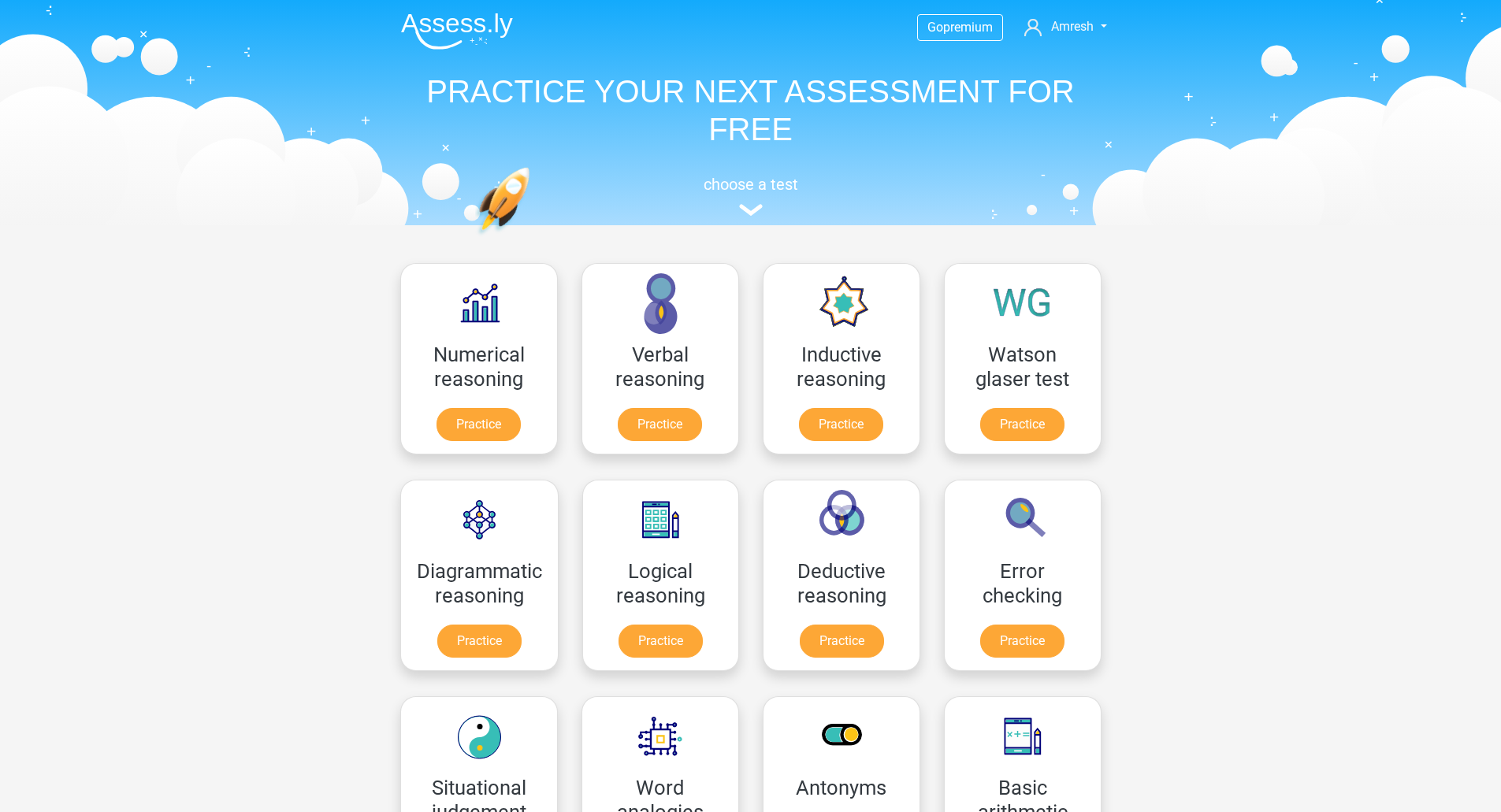
click at [1065, 44] on nav "Go premium Amresh amresh91@live.nl" at bounding box center [750, 28] width 725 height 52
click at [1091, 26] on span "Amresh" at bounding box center [1072, 26] width 43 height 15
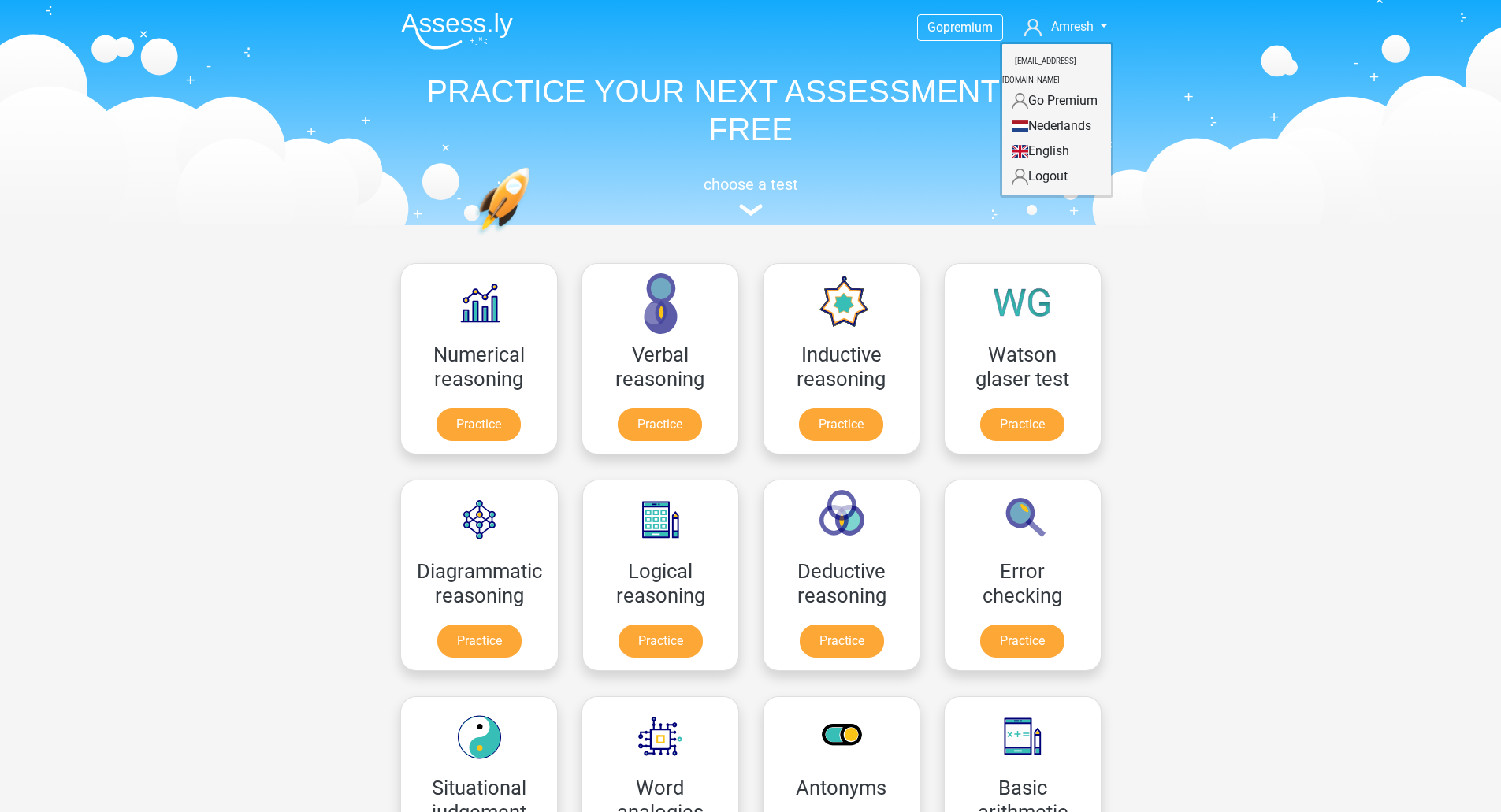
click at [1072, 113] on link "Nederlands" at bounding box center [1056, 126] width 109 height 25
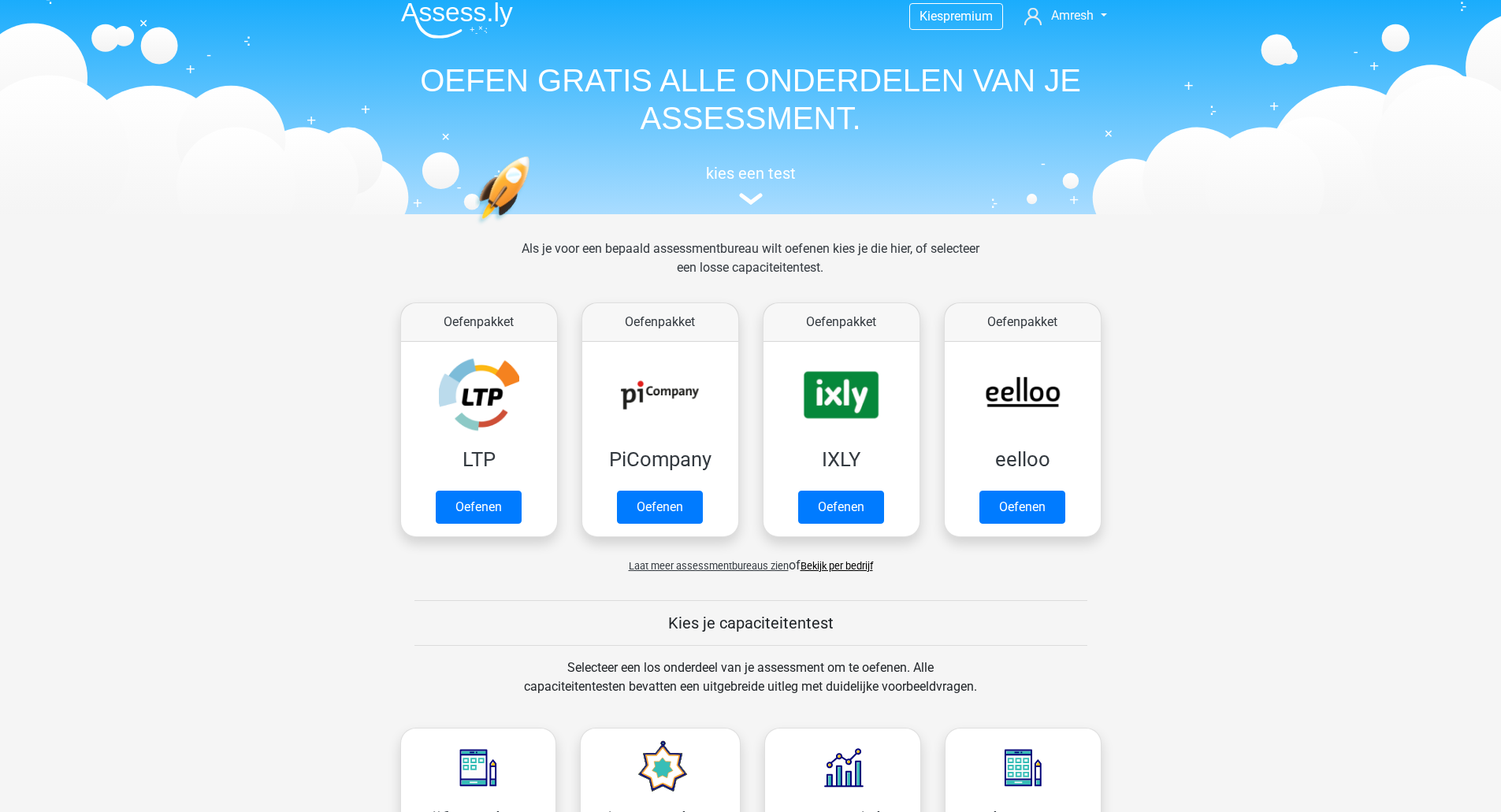
scroll to position [10, 0]
click at [491, 511] on link "Oefenen" at bounding box center [478, 512] width 90 height 34
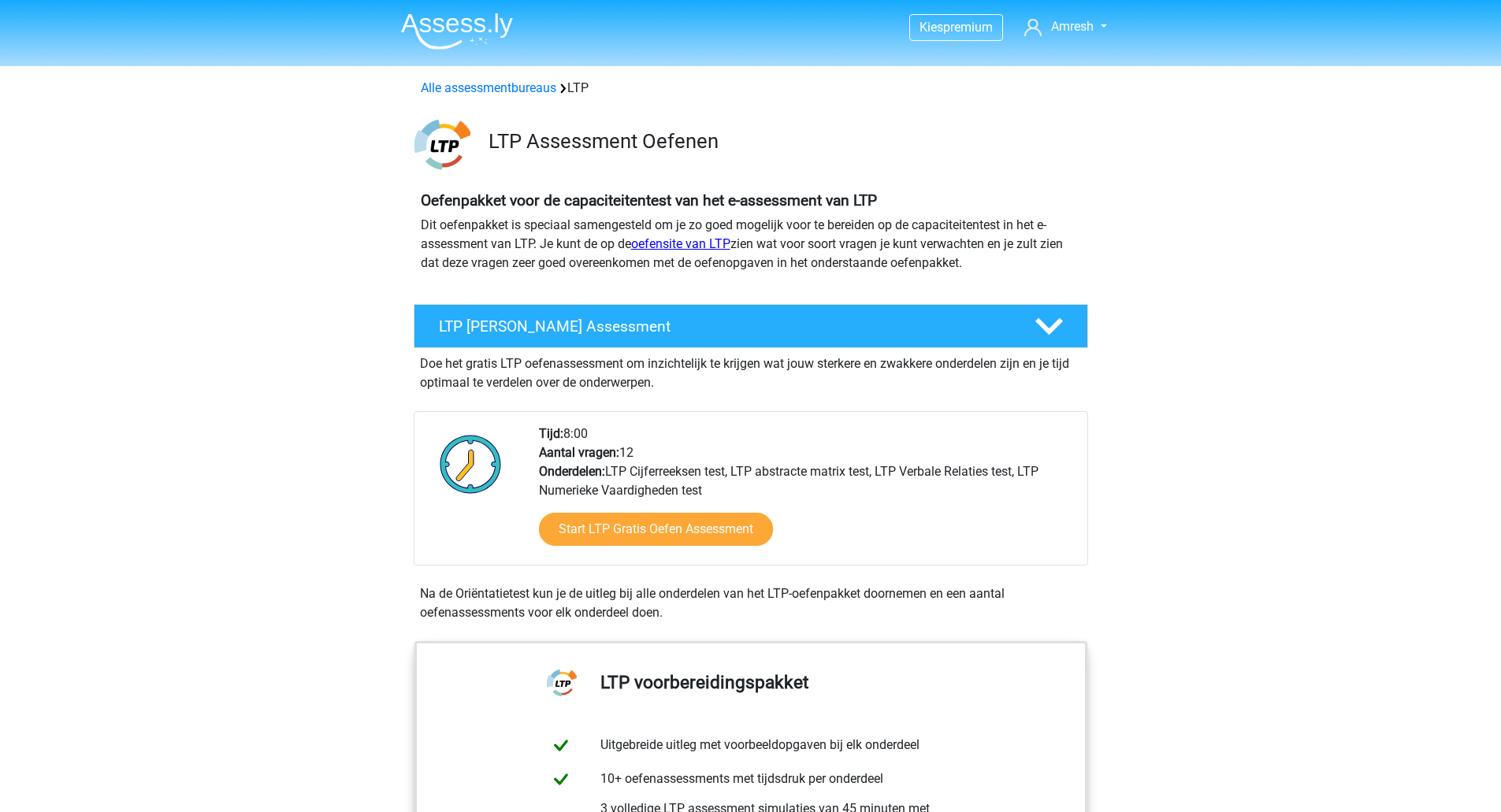
click at [703, 244] on link "oefensite van LTP" at bounding box center [681, 244] width 100 height 15
click at [987, 24] on span "premium" at bounding box center [968, 27] width 50 height 15
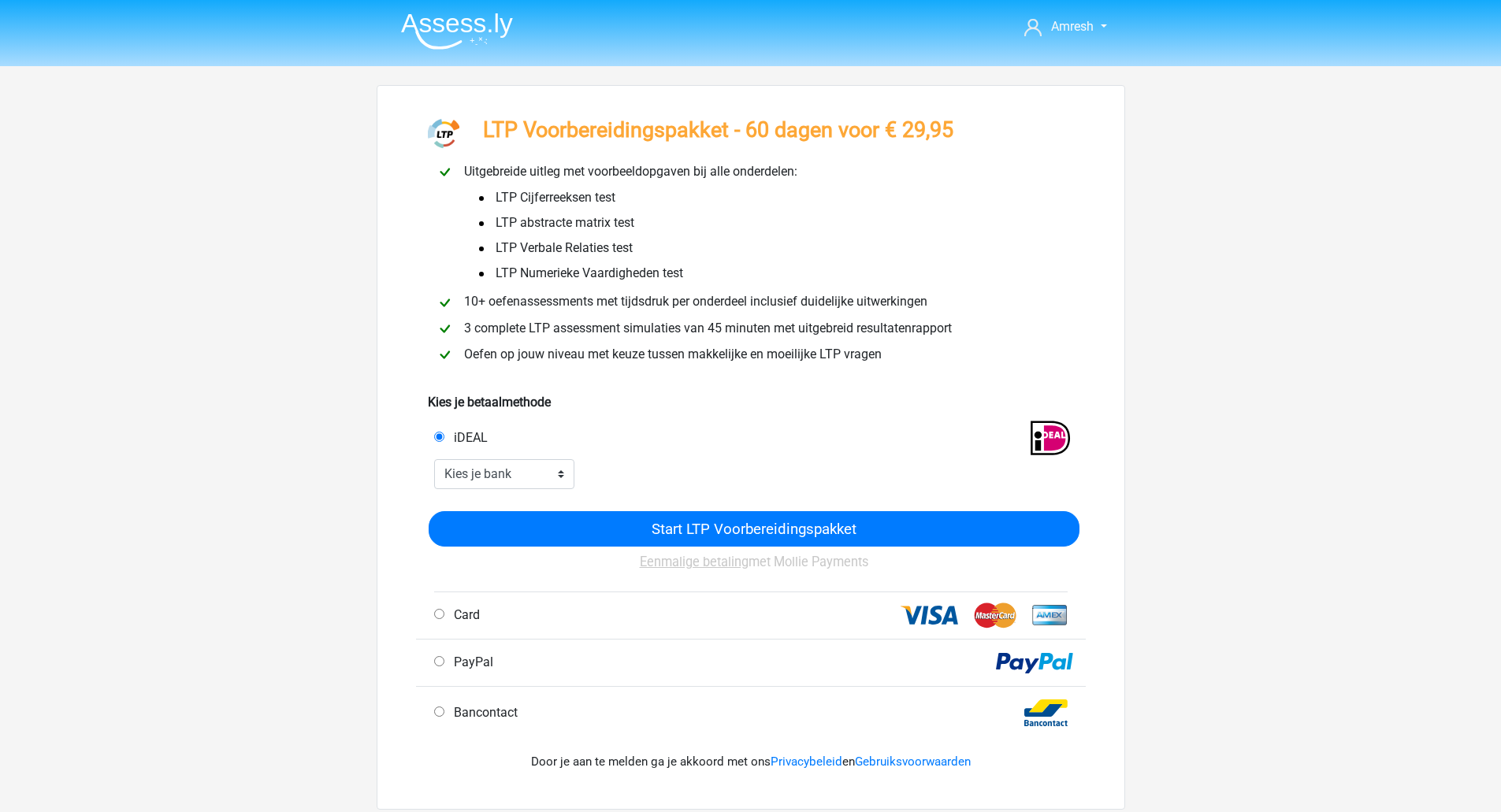
click at [466, 614] on span "Card" at bounding box center [464, 615] width 33 height 15
click at [445, 614] on input "Card" at bounding box center [439, 614] width 10 height 10
radio input "true"
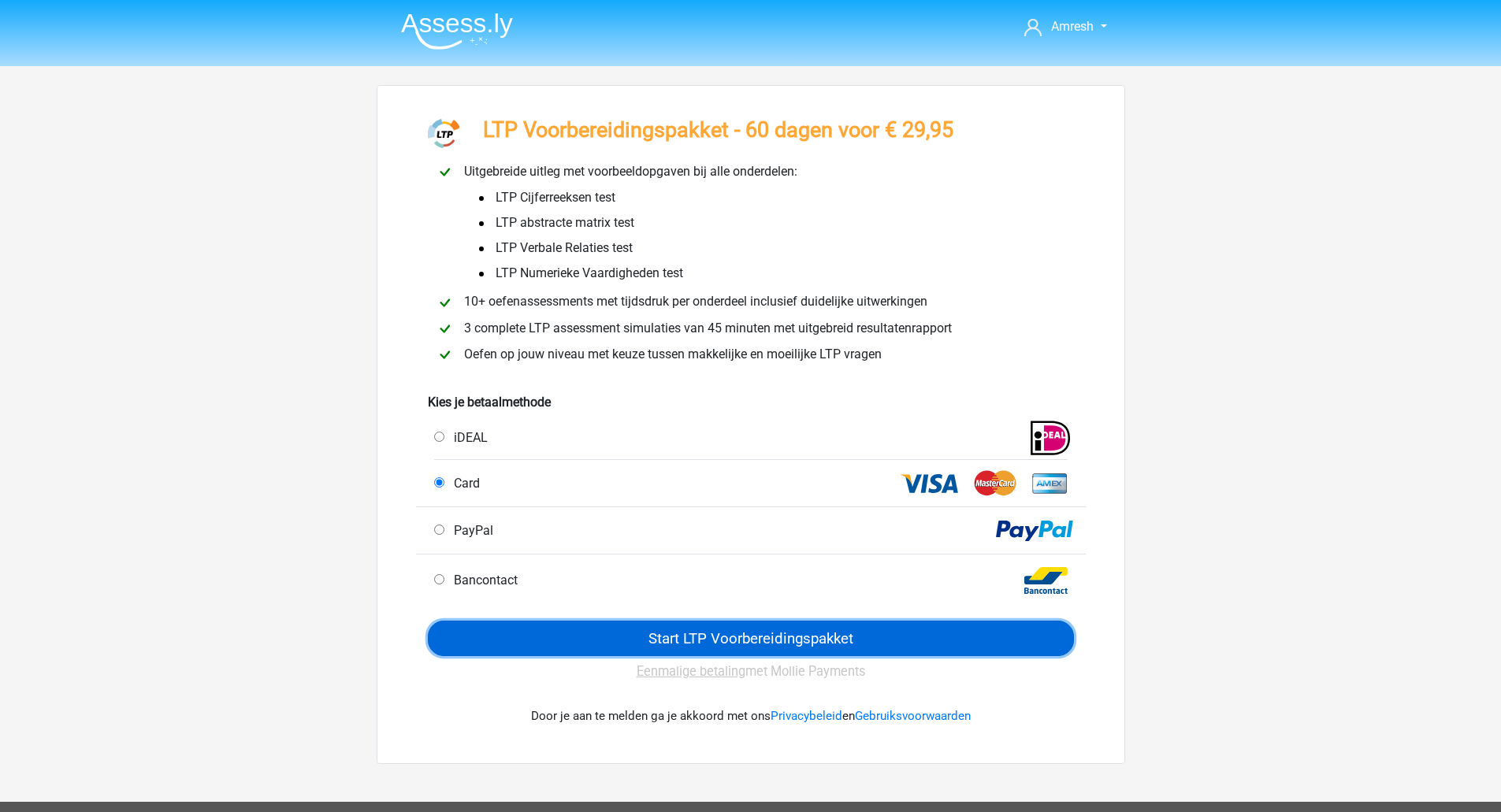
click at [523, 623] on input "Start LTP Voorbereidingspakket" at bounding box center [751, 638] width 646 height 35
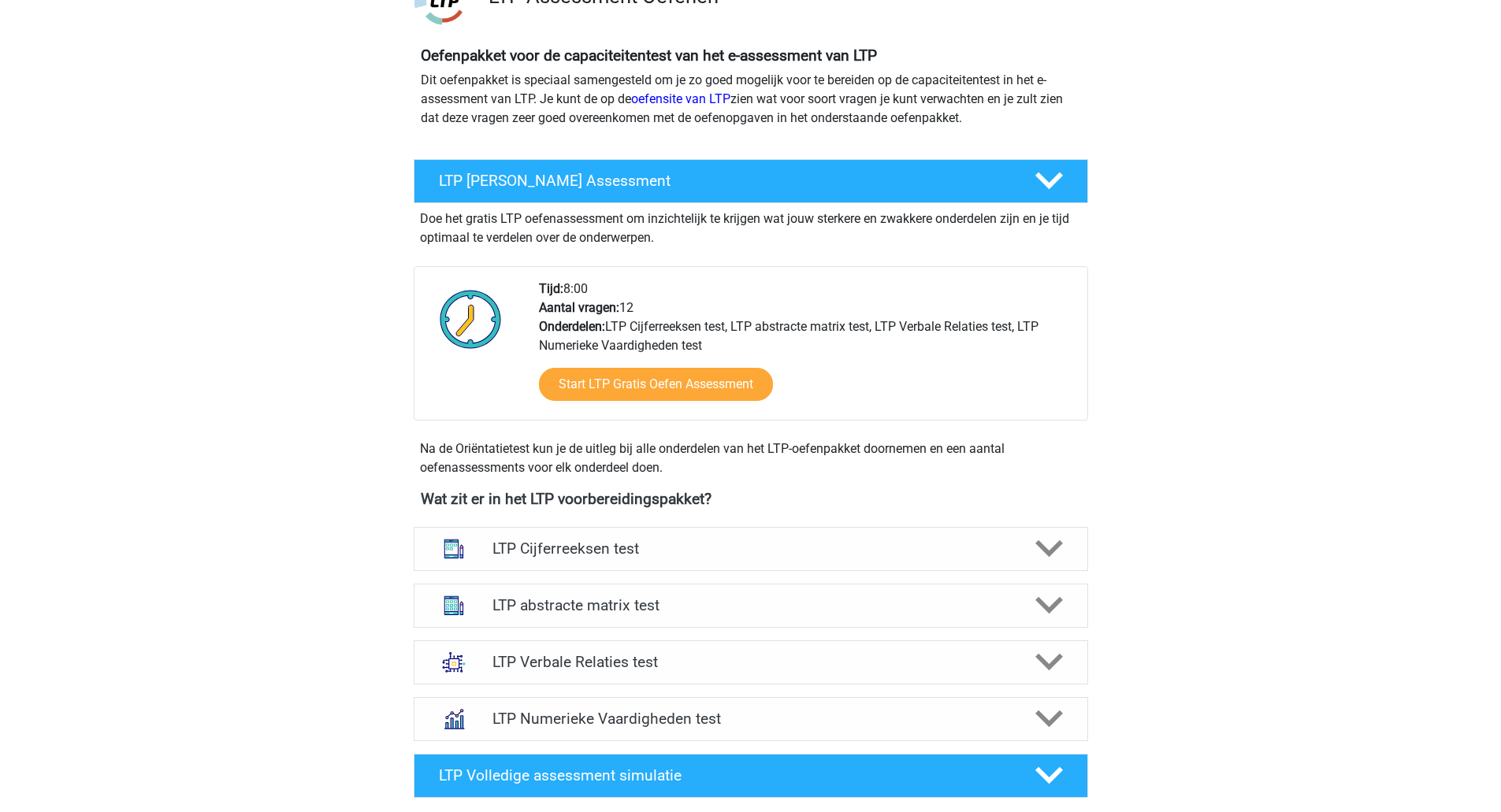
scroll to position [584, 0]
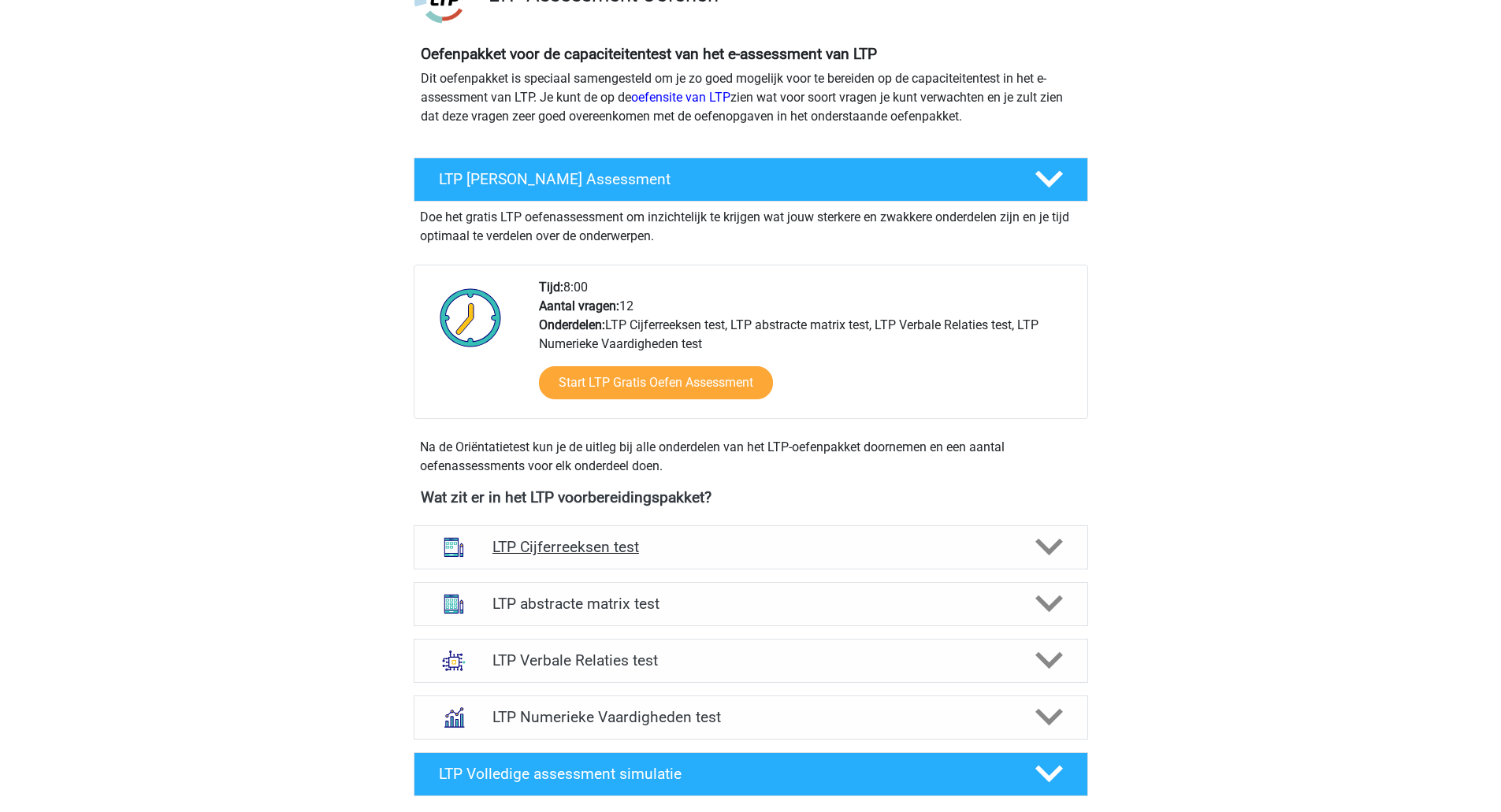
click at [817, 532] on div "LTP Cijferreeksen test" at bounding box center [750, 547] width 674 height 44
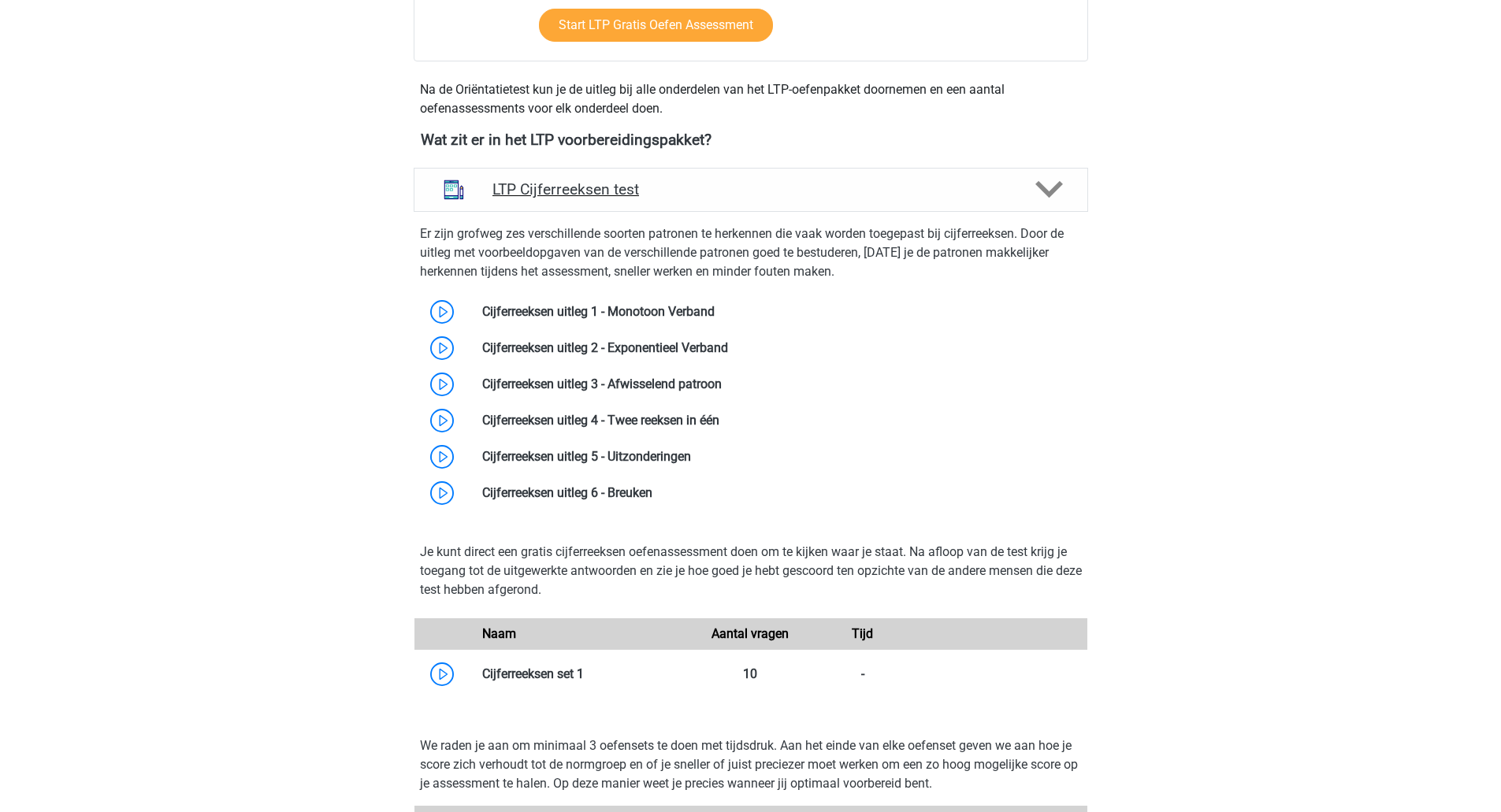
scroll to position [942, 0]
click at [1055, 178] on icon at bounding box center [1049, 188] width 27 height 27
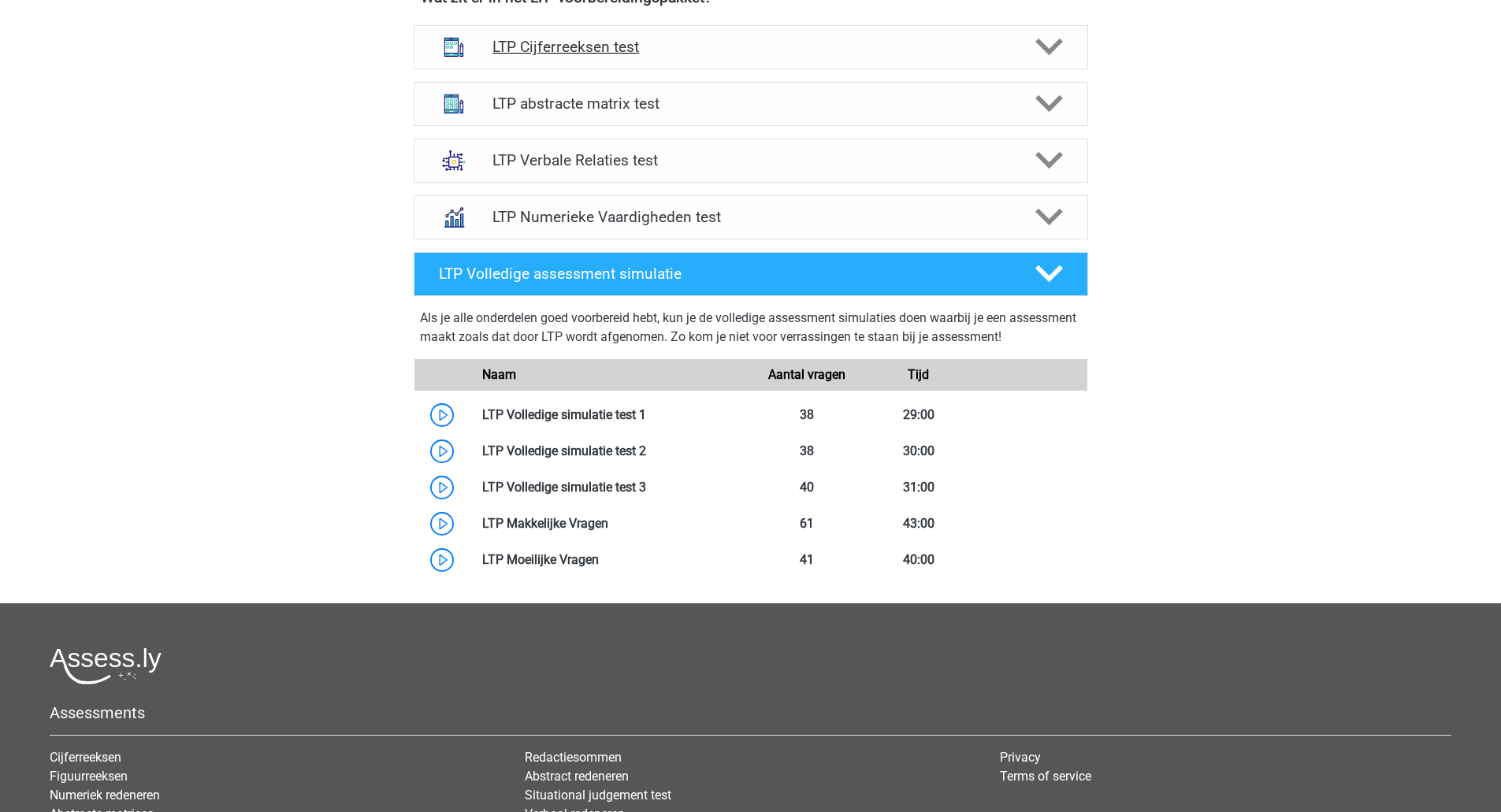
scroll to position [1084, 0]
click at [1054, 266] on icon at bounding box center [1049, 272] width 27 height 27
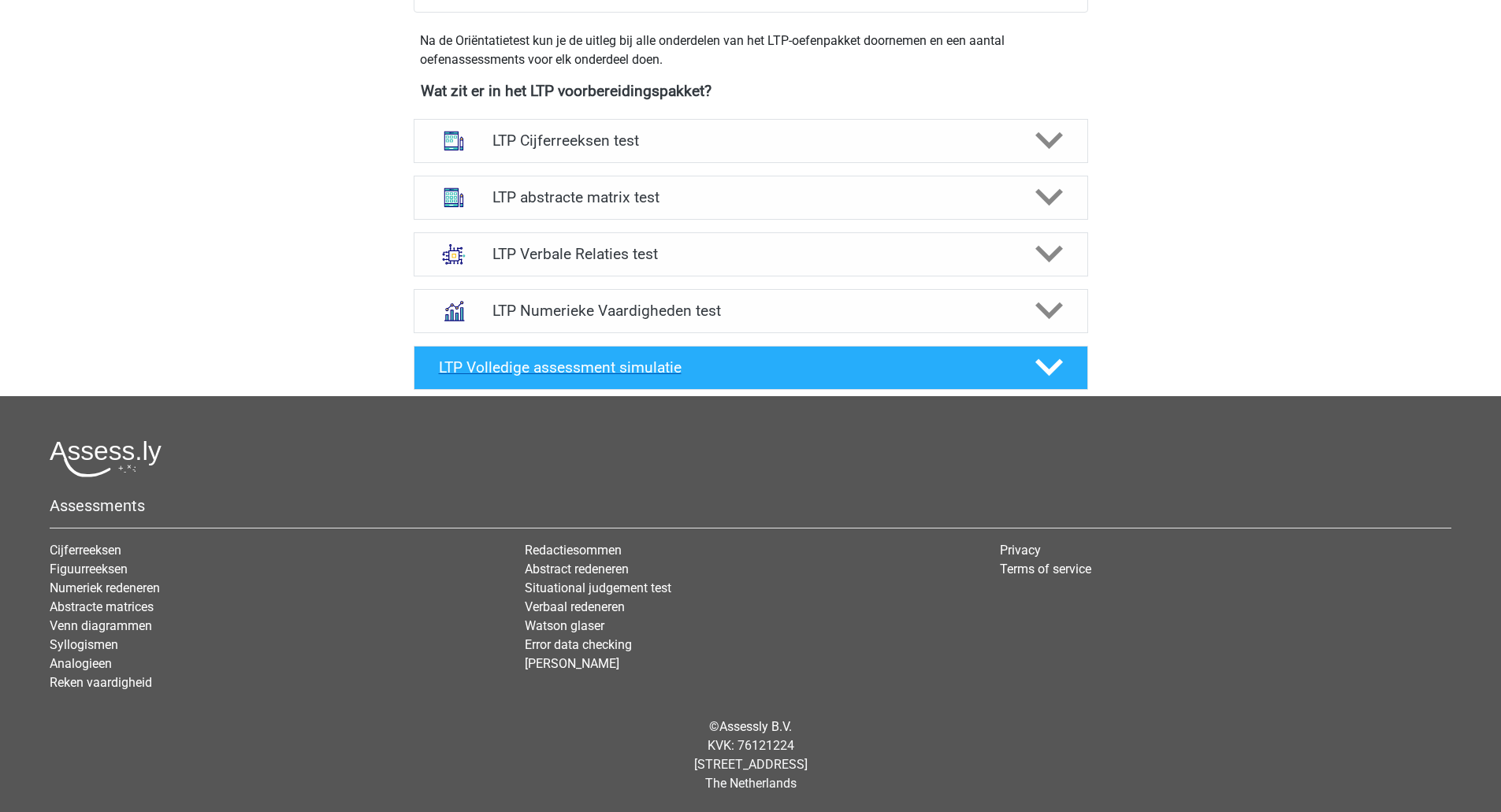
click at [1045, 366] on icon at bounding box center [1049, 368] width 27 height 27
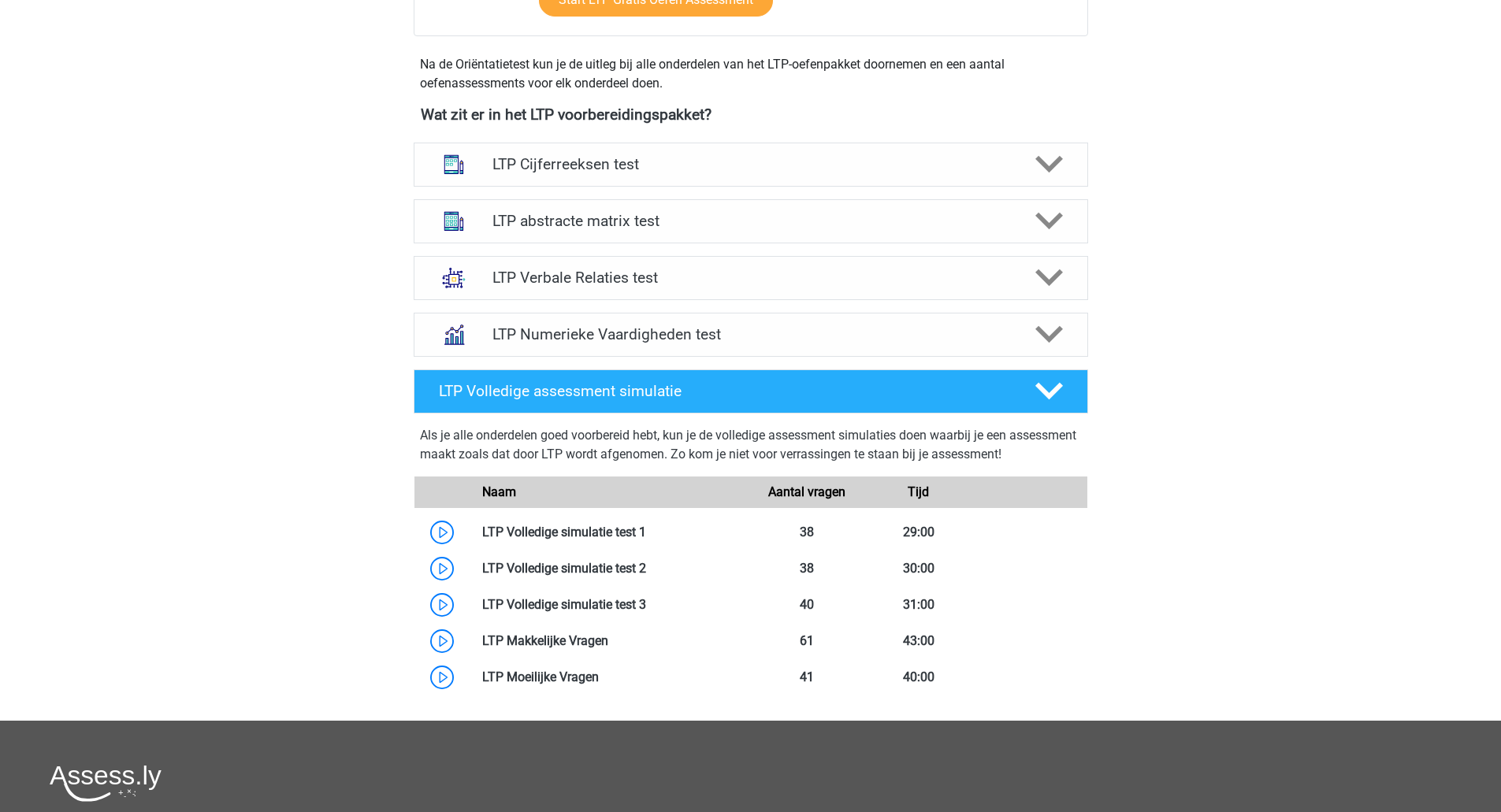
scroll to position [860, 0]
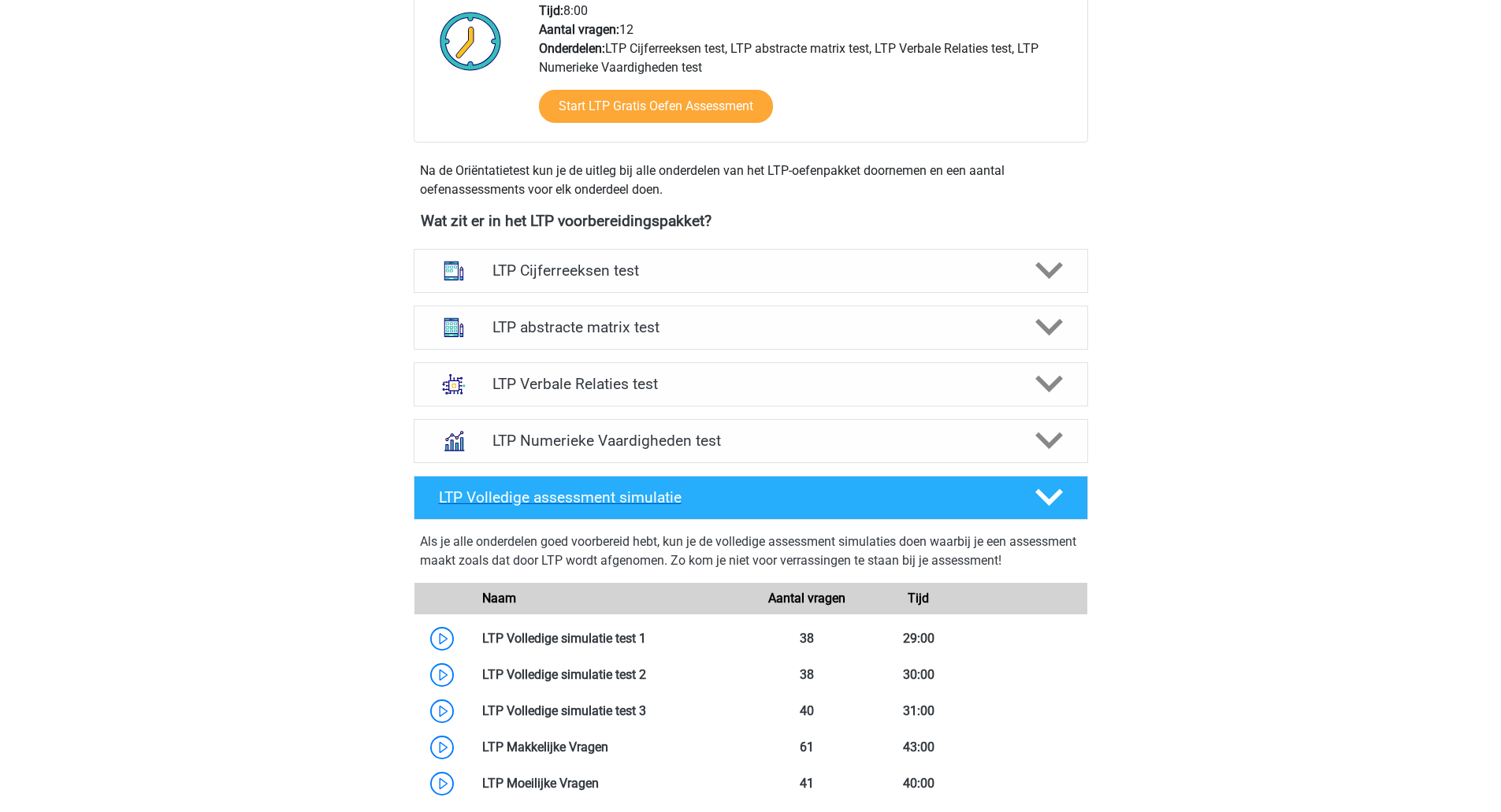
click at [1066, 486] on div at bounding box center [1047, 497] width 53 height 27
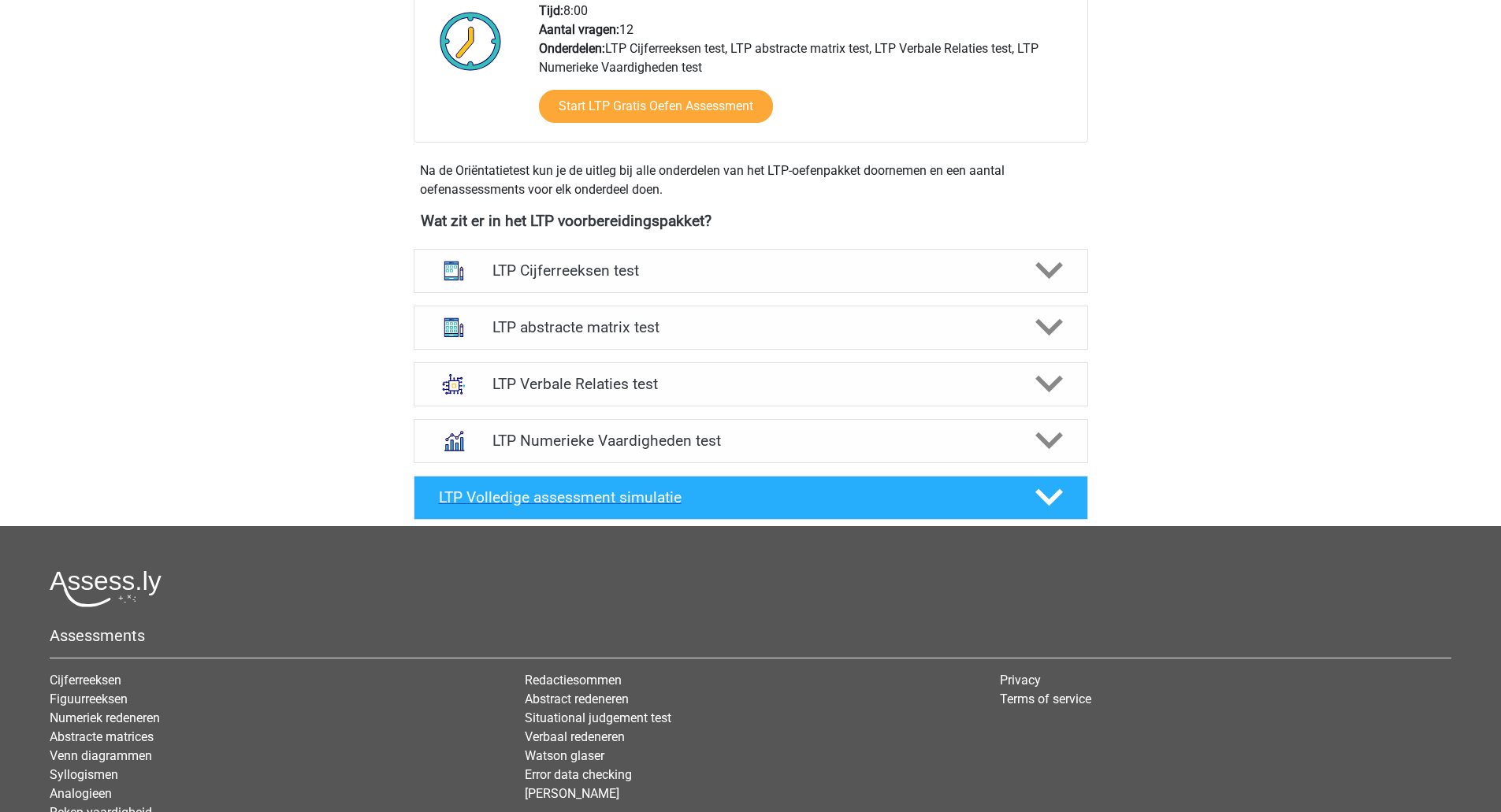
click at [1066, 486] on div at bounding box center [1047, 497] width 53 height 27
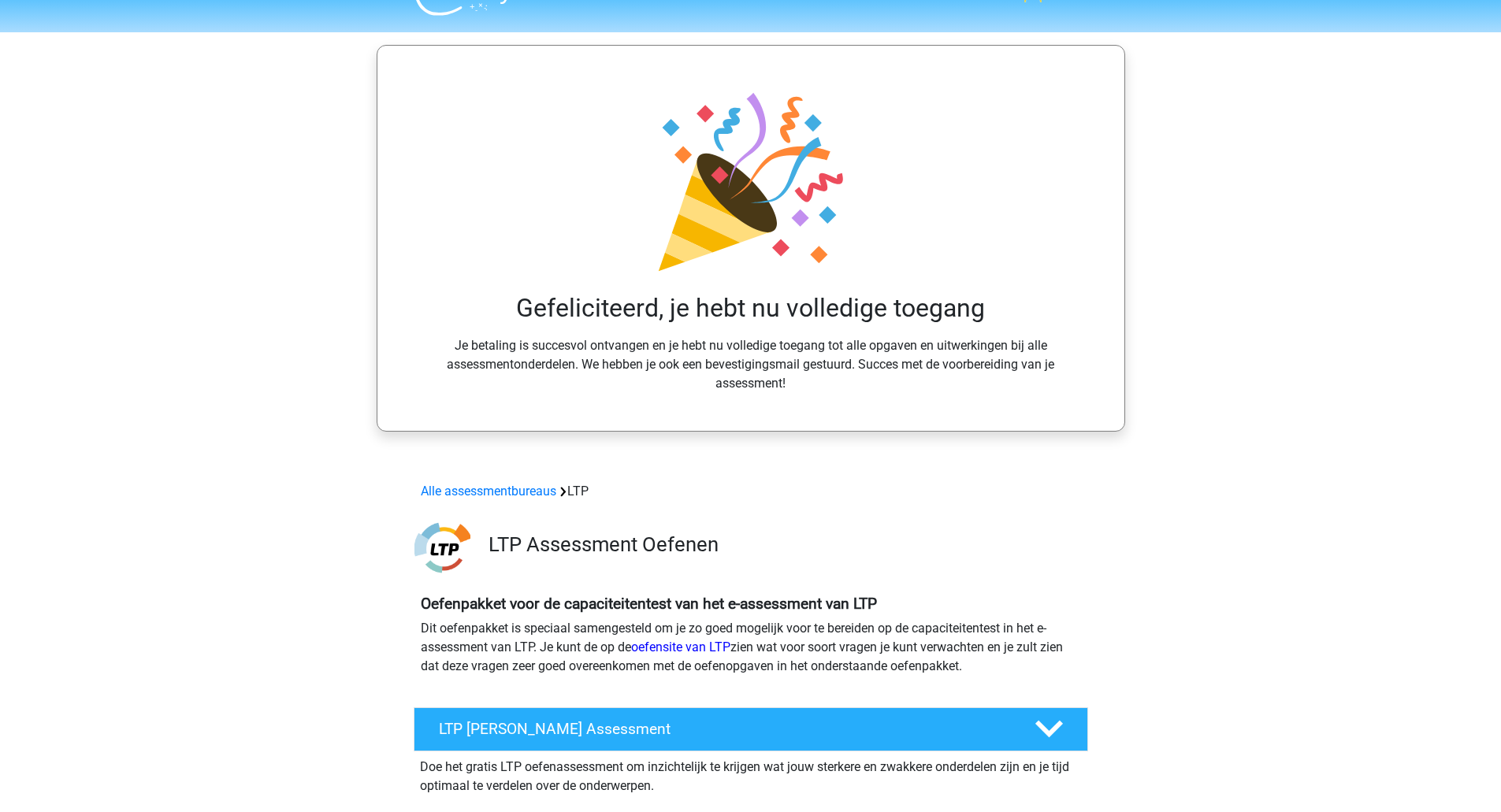
scroll to position [0, 0]
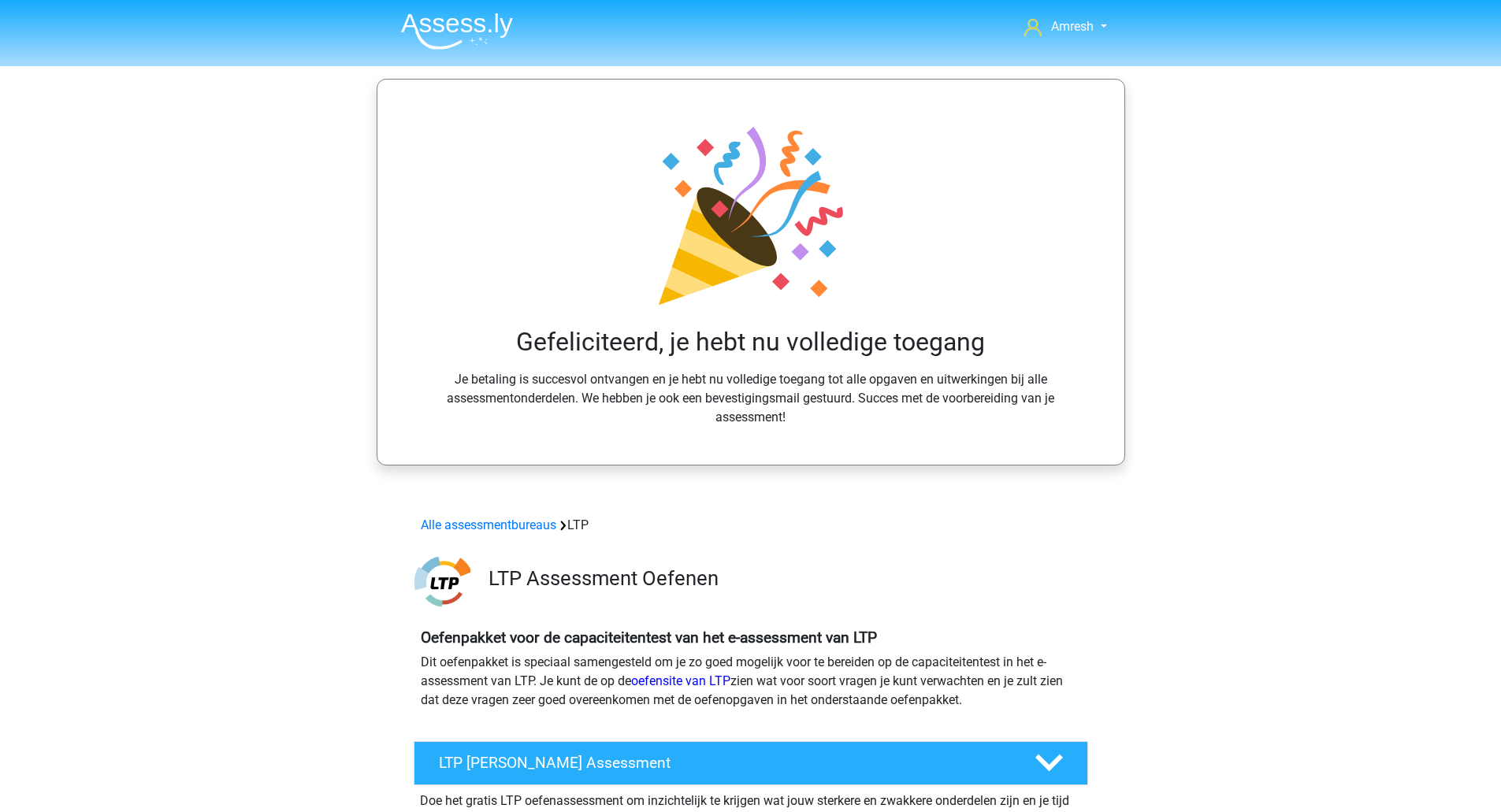
click at [1090, 14] on nav "Amresh [EMAIL_ADDRESS][DOMAIN_NAME] Nederlands" at bounding box center [750, 28] width 725 height 52
click at [1090, 27] on span "Amresh" at bounding box center [1072, 26] width 43 height 15
